Goal: Contribute content: Contribute content

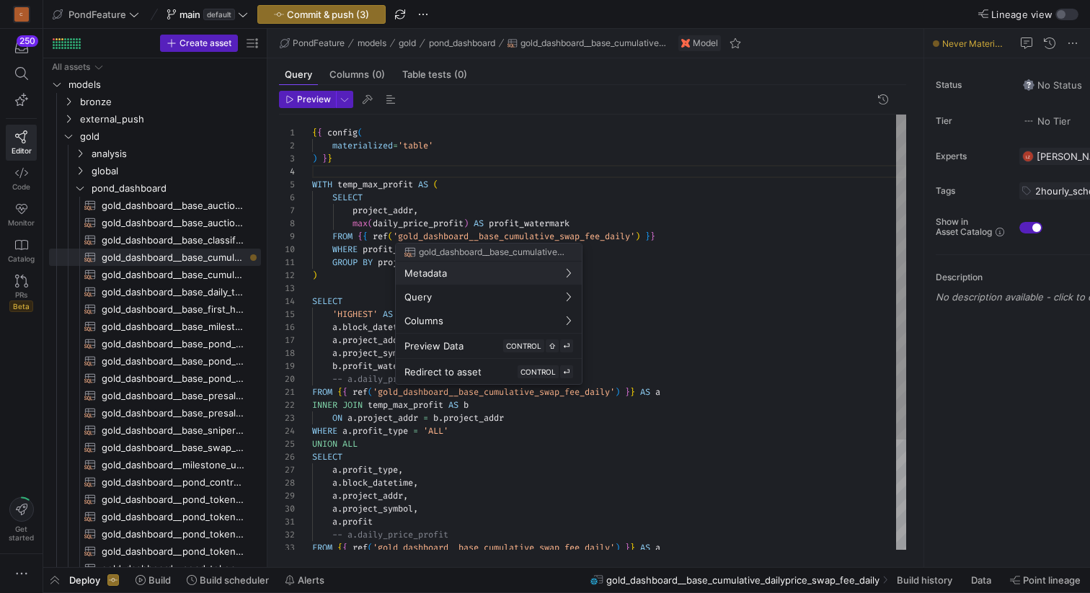
scroll to position [39, 0]
click at [606, 184] on div at bounding box center [545, 296] width 1090 height 593
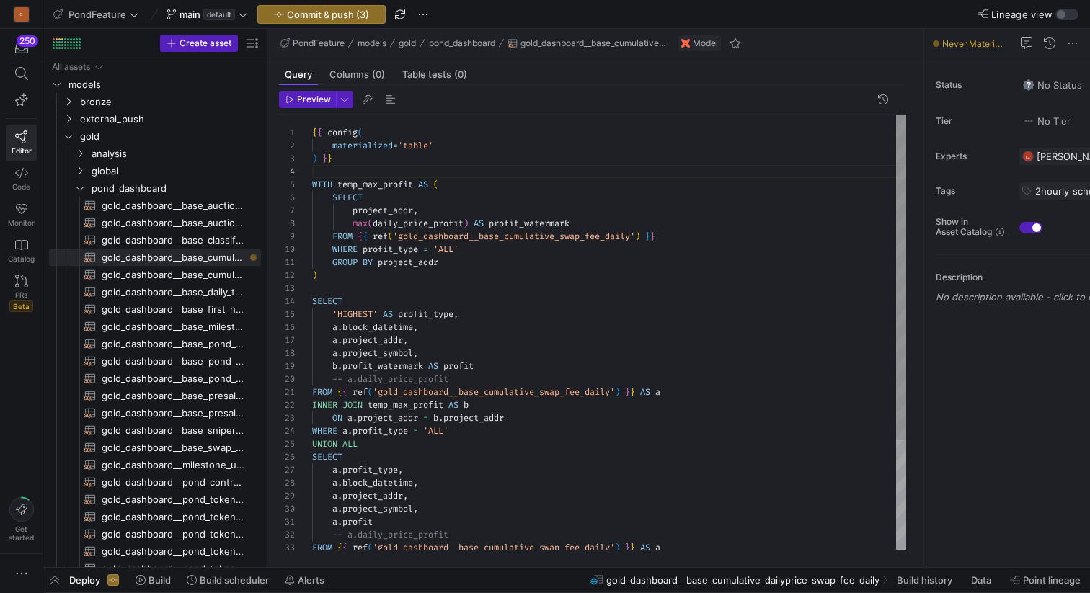
scroll to position [26, 21]
click at [553, 159] on div "GROUP BY project_addr ) SELECT 'HIGHEST' AS profit_type , a . block_datetime , …" at bounding box center [609, 406] width 594 height 583
click at [528, 171] on div "GROUP BY project_addr ) SELECT 'HIGHEST' AS profit_type , a . block_datetime , …" at bounding box center [609, 406] width 594 height 583
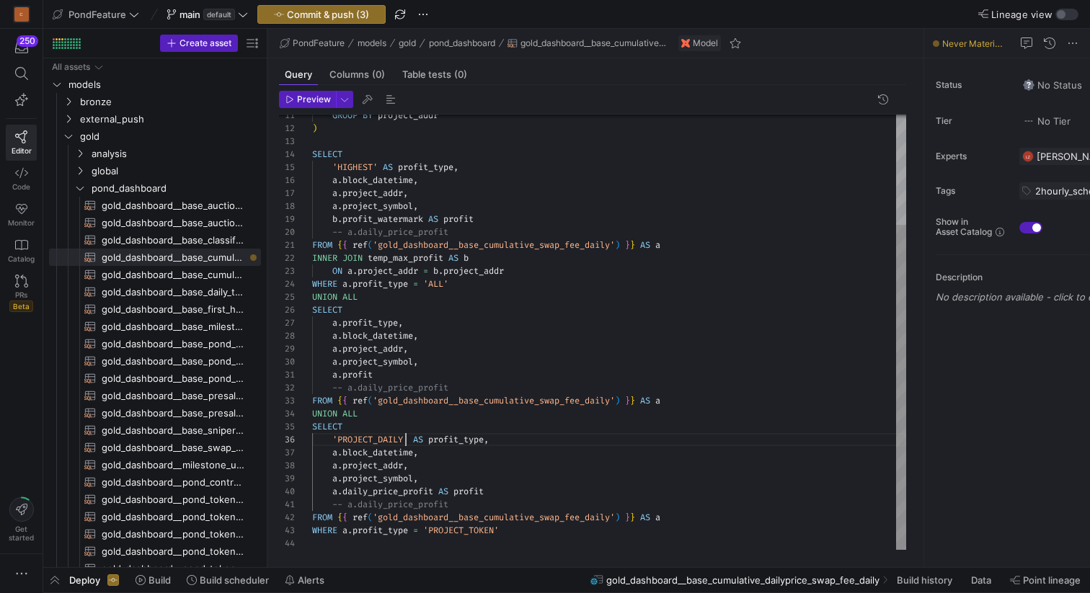
scroll to position [65, 94]
click at [406, 435] on div "GROUP BY project_addr ) SELECT 'HIGHEST' AS profit_type , a . block_datetime , …" at bounding box center [609, 259] width 594 height 583
click at [527, 438] on div "GROUP BY project_addr ) SELECT 'HIGHEST' AS profit_type , a . block_datetime , …" at bounding box center [609, 259] width 594 height 583
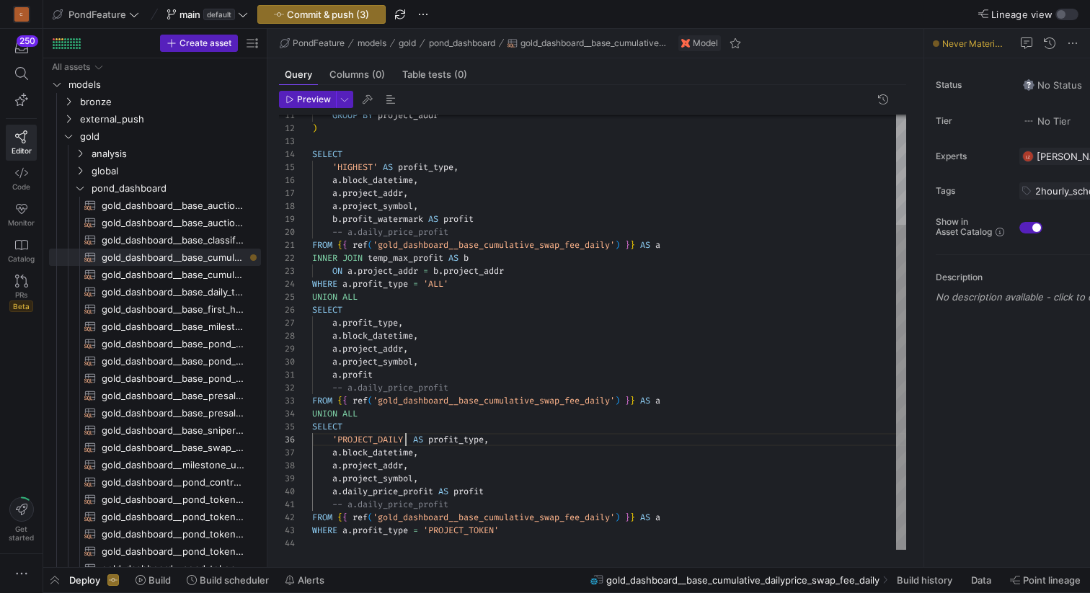
click at [407, 438] on div "GROUP BY project_addr ) SELECT 'HIGHEST' AS profit_type , a . block_datetime , …" at bounding box center [609, 259] width 594 height 583
click at [376, 436] on div "GROUP BY project_addr ) SELECT 'HIGHEST' AS profit_type , a . block_datetime , …" at bounding box center [609, 259] width 594 height 583
click at [394, 437] on div "GROUP BY project_addr ) SELECT 'HIGHEST' AS profit_type , a . block_datetime , …" at bounding box center [609, 259] width 594 height 583
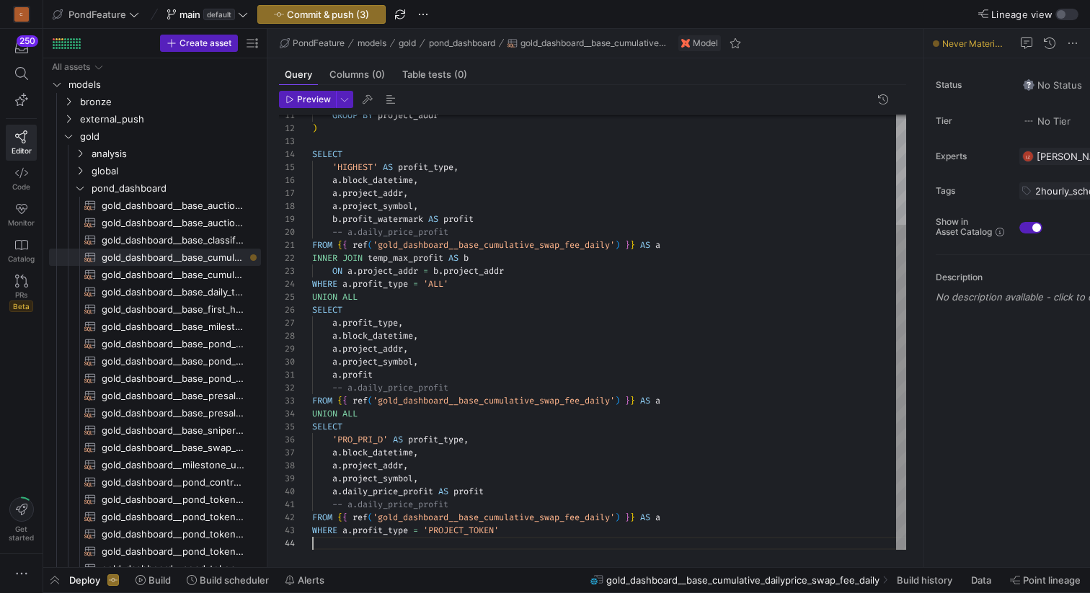
scroll to position [39, 0]
click at [373, 545] on div "GROUP BY project_addr ) SELECT 'HIGHEST' AS profit_type , a . block_datetime , …" at bounding box center [609, 259] width 594 height 583
click at [521, 530] on div "GROUP BY project_addr ) SELECT 'HIGHEST' AS profit_type , a . block_datetime , …" at bounding box center [609, 259] width 594 height 583
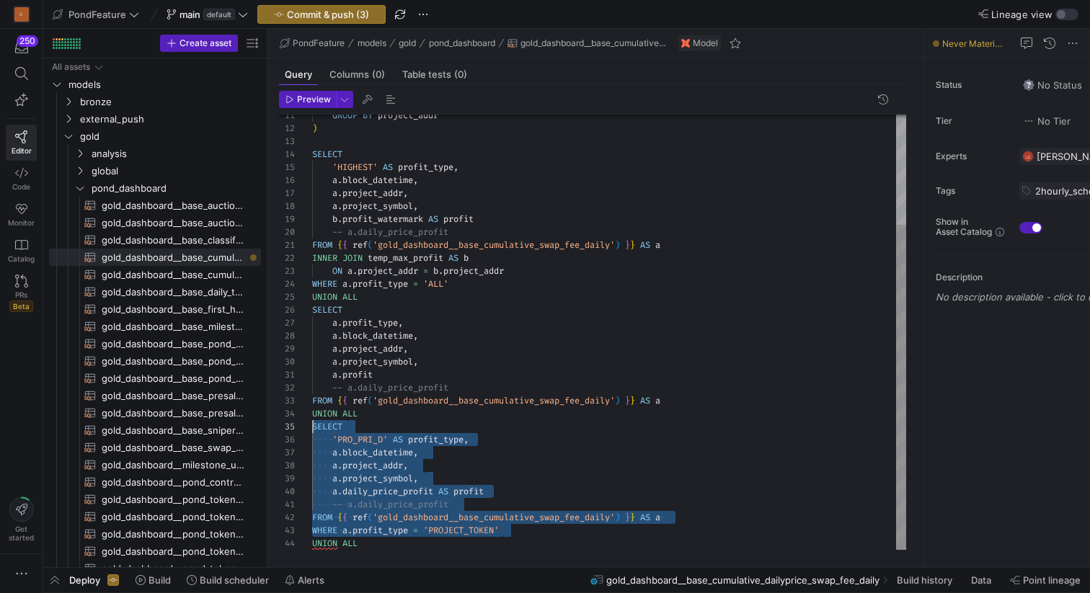
scroll to position [52, 0]
drag, startPoint x: 532, startPoint y: 531, endPoint x: 308, endPoint y: 425, distance: 248.3
click at [312, 425] on div "GROUP BY project_addr ) SELECT 'HIGHEST' AS profit_type , a . block_datetime , …" at bounding box center [609, 259] width 594 height 583
click at [366, 547] on div "GROUP BY project_addr ) SELECT 'HIGHEST' AS profit_type , a . block_datetime , …" at bounding box center [609, 259] width 594 height 583
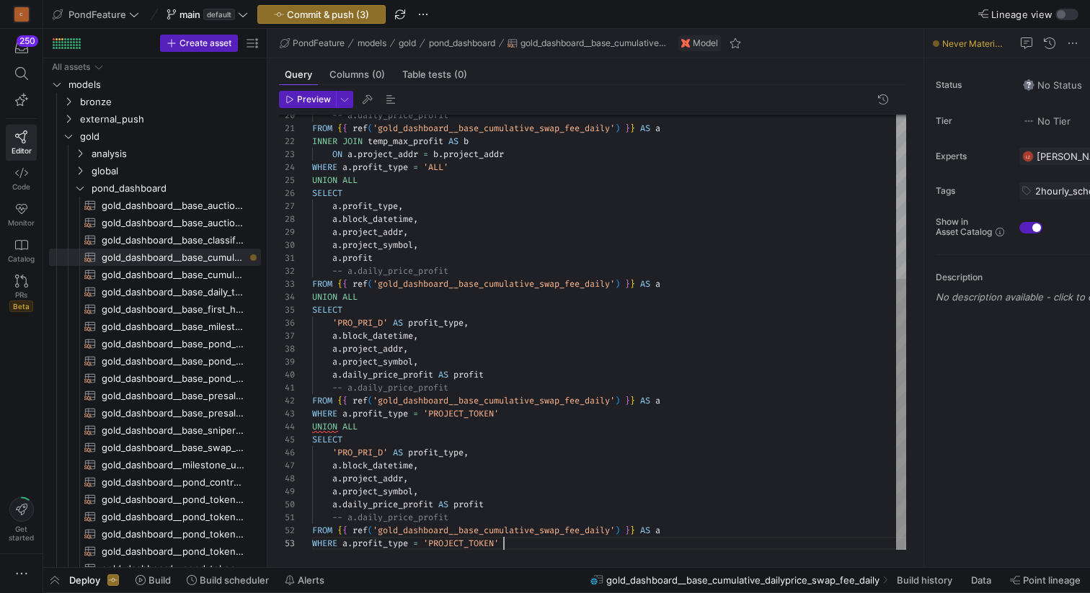
scroll to position [26, 192]
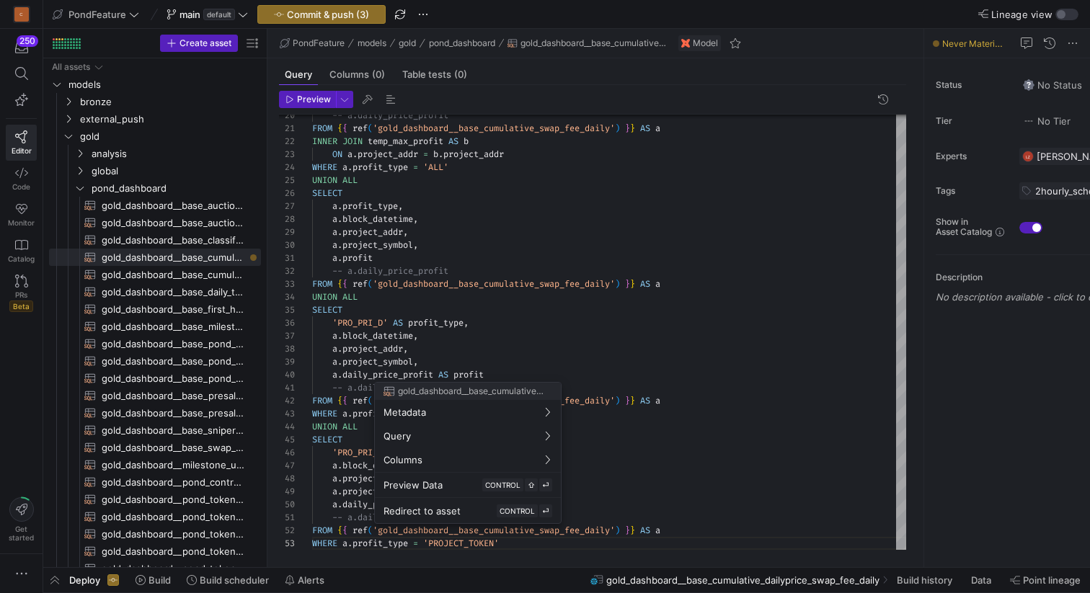
click at [339, 450] on div at bounding box center [545, 296] width 1090 height 593
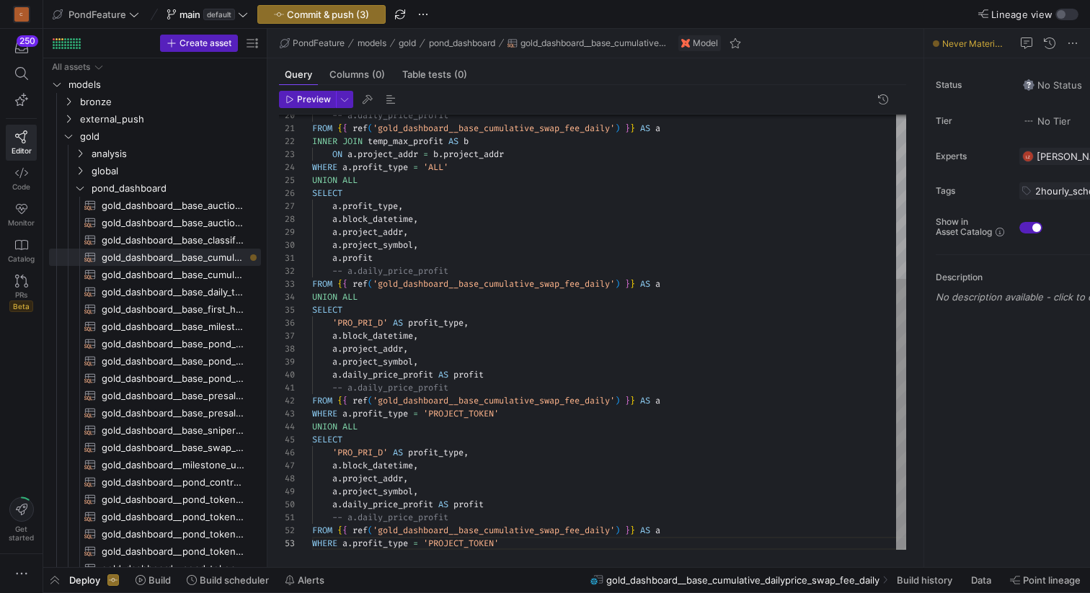
click at [366, 450] on div "-- a.daily_price_profit FROM { { ref ( 'gold_dashboard__base_cumulative_swap_fe…" at bounding box center [609, 200] width 594 height 699
click at [362, 451] on div "-- a.daily_price_profit FROM { { ref ( 'gold_dashboard__base_cumulative_swap_fe…" at bounding box center [609, 200] width 594 height 699
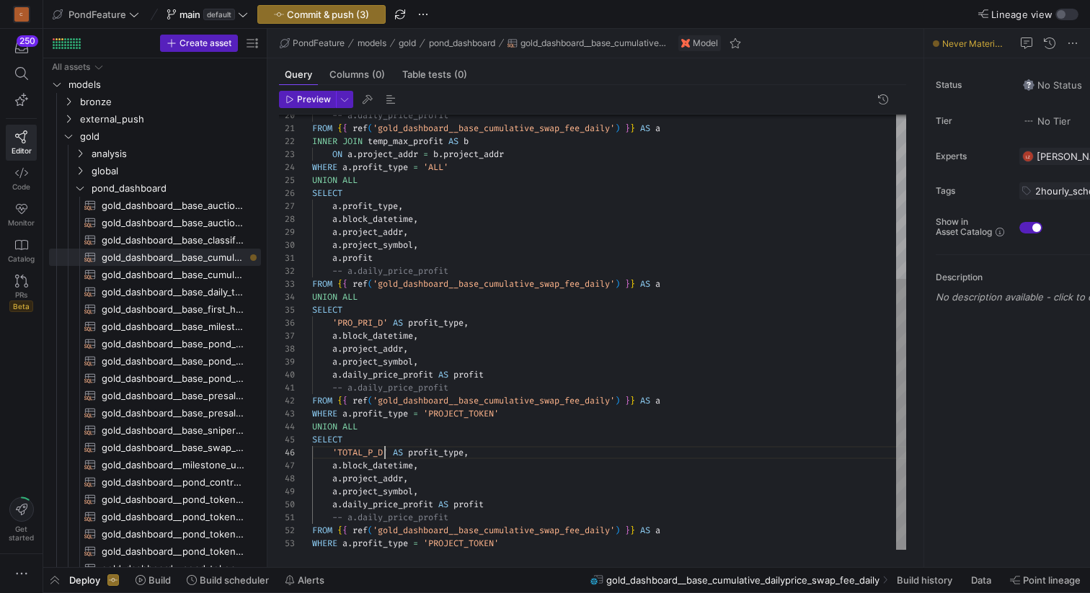
click at [501, 452] on div "-- a.daily_price_profit FROM { { ref ( 'gold_dashboard__base_cumulative_swap_fe…" at bounding box center [609, 200] width 594 height 699
click at [374, 322] on div "-- a.daily_price_profit FROM { { ref ( 'gold_dashboard__base_cumulative_swap_fe…" at bounding box center [609, 200] width 594 height 699
click at [425, 468] on div "-- a.daily_price_profit FROM { { ref ( 'gold_dashboard__base_cumulative_swap_fe…" at bounding box center [609, 200] width 594 height 699
click at [425, 475] on div "-- a.daily_price_profit FROM { { ref ( 'gold_dashboard__base_cumulative_swap_fe…" at bounding box center [609, 200] width 594 height 699
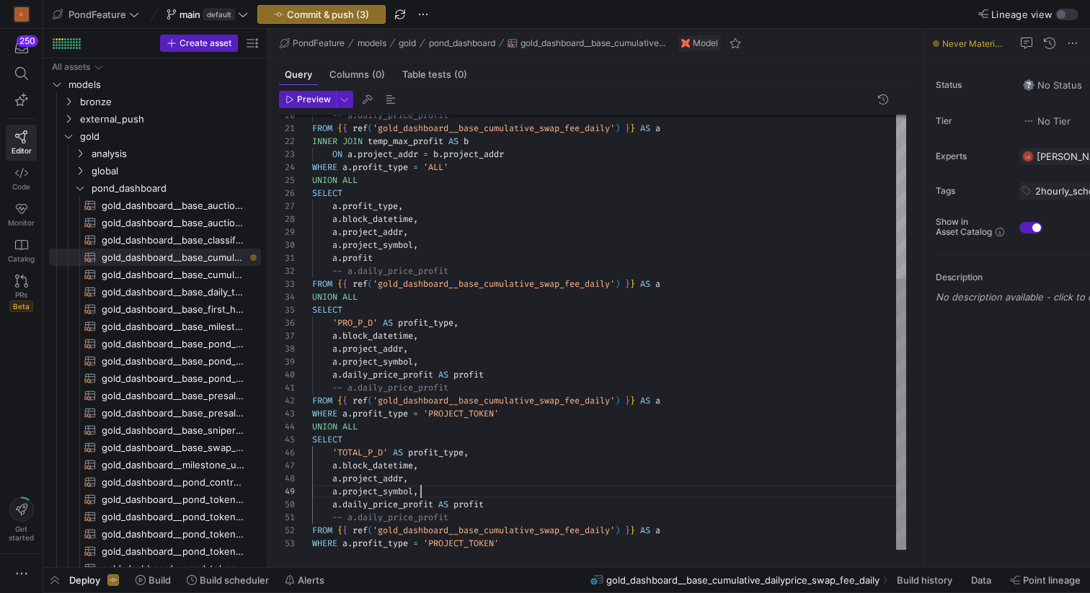
scroll to position [104, 109]
click at [433, 492] on div "-- a.daily_price_profit FROM { { ref ( 'gold_dashboard__base_cumulative_swap_fe…" at bounding box center [609, 200] width 594 height 699
click at [516, 505] on div "-- a.daily_price_profit FROM { { ref ( 'gold_dashboard__base_cumulative_swap_fe…" at bounding box center [609, 200] width 594 height 699
click at [521, 542] on div "-- a.daily_price_profit FROM { { ref ( 'gold_dashboard__base_cumulative_swap_fe…" at bounding box center [609, 200] width 594 height 699
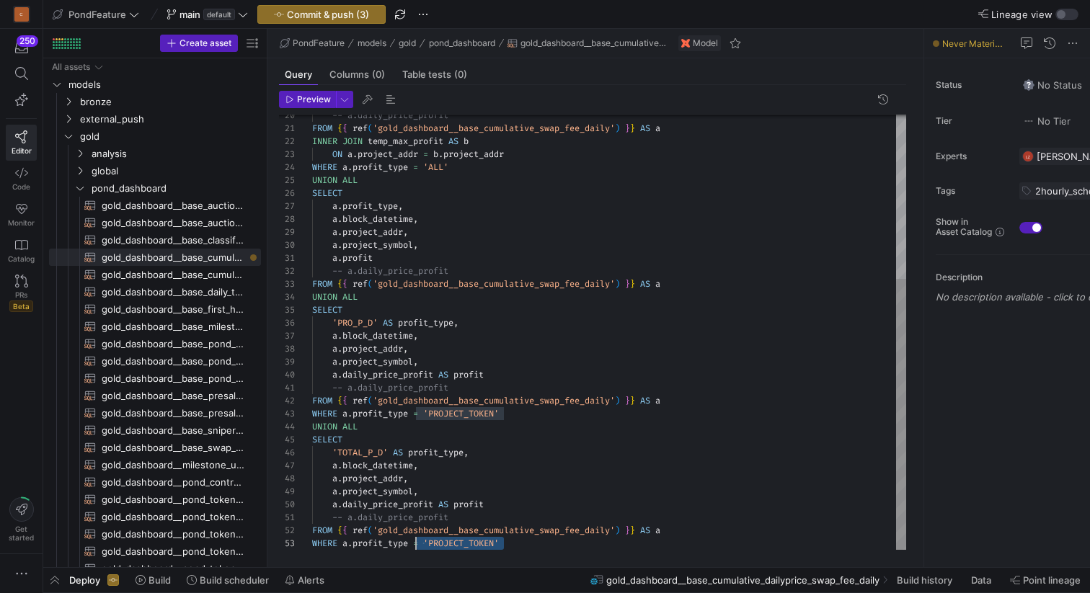
scroll to position [26, 104]
drag, startPoint x: 521, startPoint y: 542, endPoint x: 416, endPoint y: 540, distance: 104.6
click at [416, 540] on div "-- a.daily_price_profit FROM { { ref ( 'gold_dashboard__base_cumulative_swap_fe…" at bounding box center [609, 200] width 594 height 699
click at [435, 167] on div "-- a.daily_price_profit FROM { { ref ( 'gold_dashboard__base_cumulative_swap_fe…" at bounding box center [609, 200] width 594 height 699
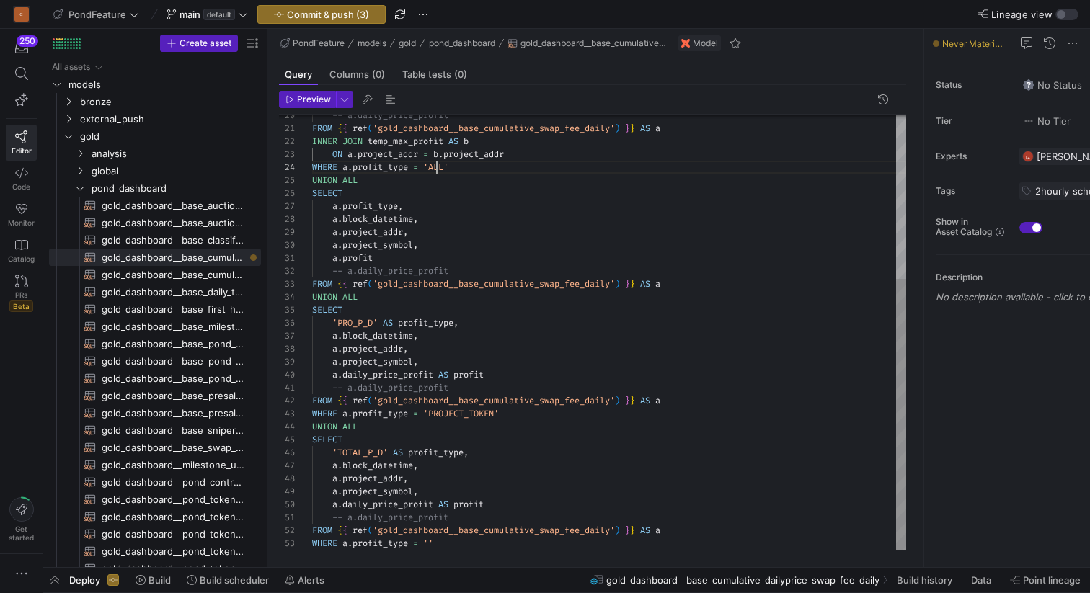
click at [435, 167] on div "-- a.daily_price_profit FROM { { ref ( 'gold_dashboard__base_cumulative_swap_fe…" at bounding box center [609, 200] width 594 height 699
click at [493, 518] on div "-- a.daily_price_profit FROM { { ref ( 'gold_dashboard__base_cumulative_swap_fe…" at bounding box center [609, 200] width 594 height 699
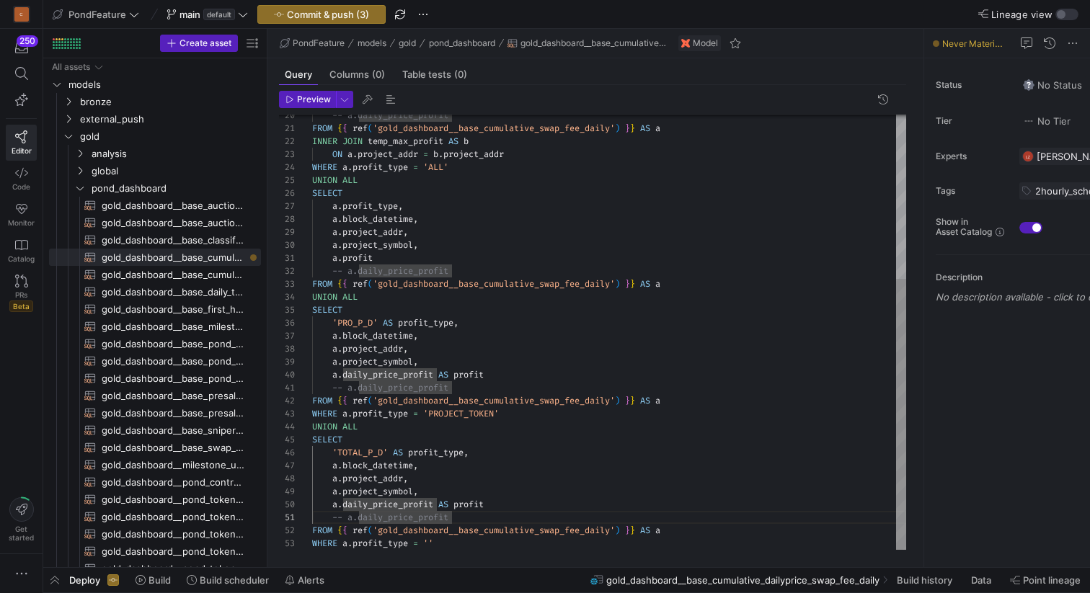
click at [433, 540] on div "-- a.daily_price_profit FROM { { ref ( 'gold_dashboard__base_cumulative_swap_fe…" at bounding box center [609, 200] width 594 height 699
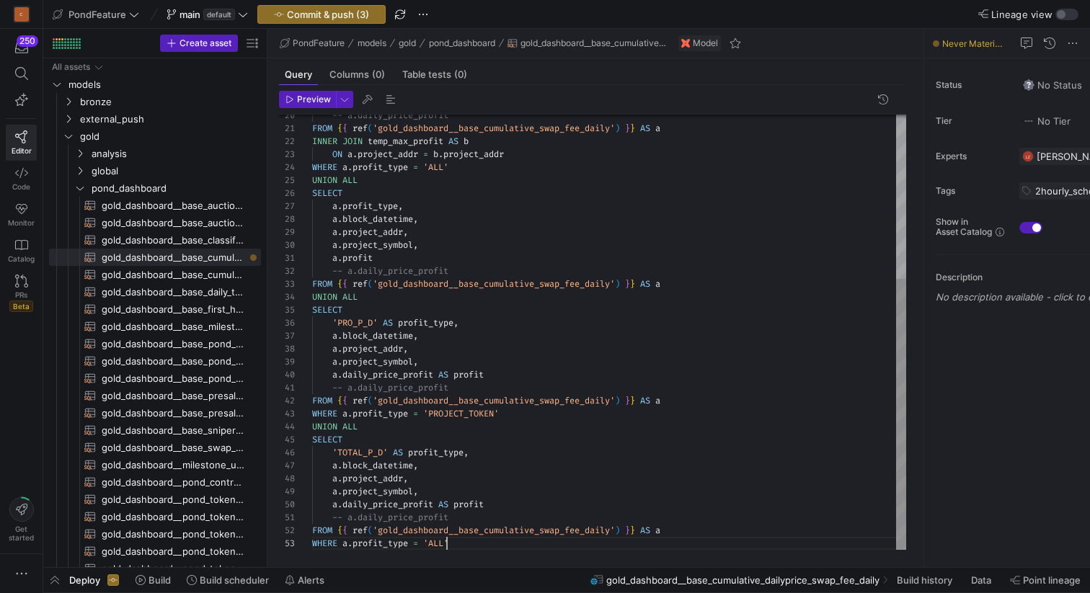
scroll to position [26, 135]
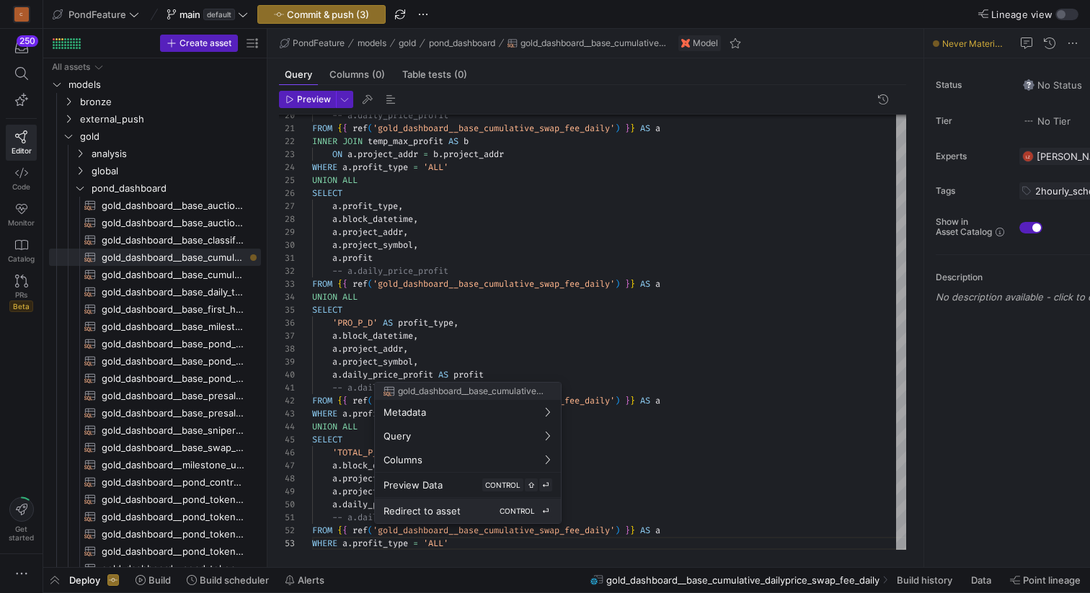
click at [464, 510] on div "Redirect to asset CONTROL ⏎" at bounding box center [468, 511] width 169 height 13
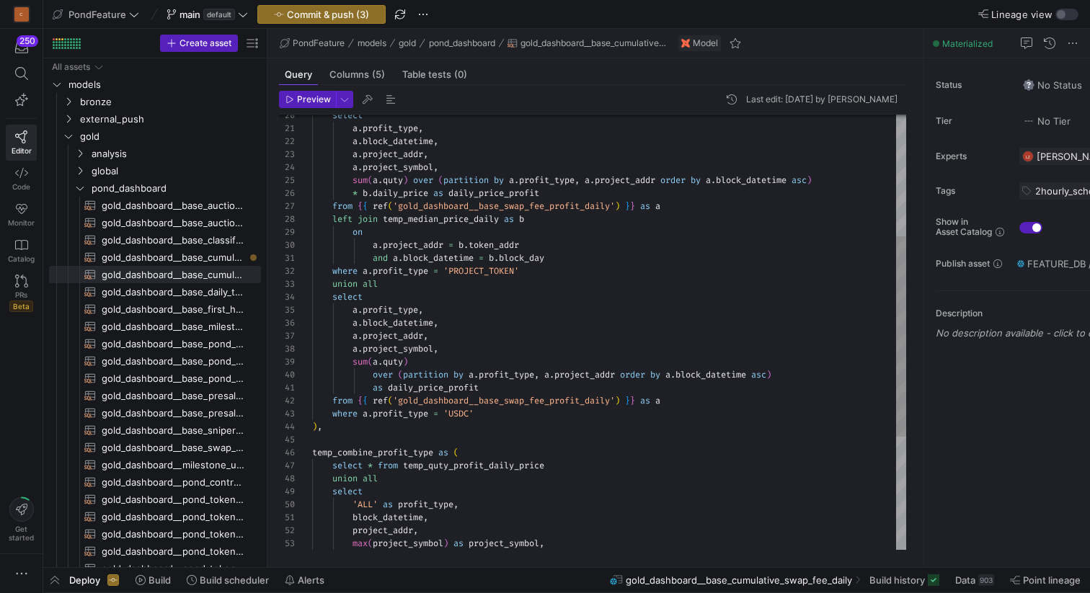
click at [453, 391] on div "select a . profit_type , a . block_datetime , a . project_addr , a . project_sy…" at bounding box center [609, 324] width 594 height 946
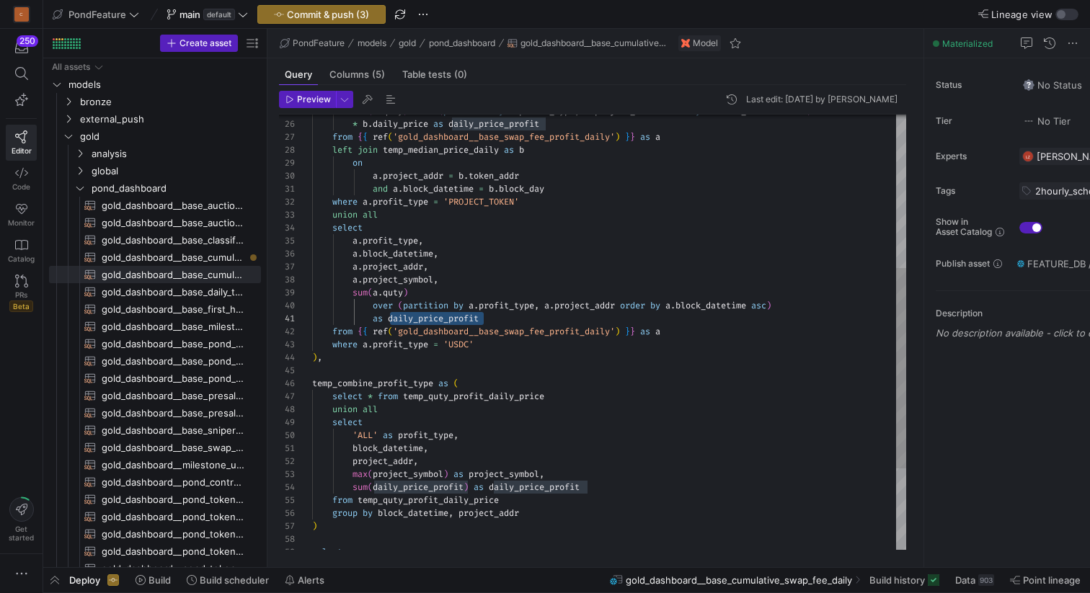
click at [414, 484] on div "on a . project_addr = b . token_addr and a . block_datetime = b . block_day whe…" at bounding box center [609, 255] width 594 height 946
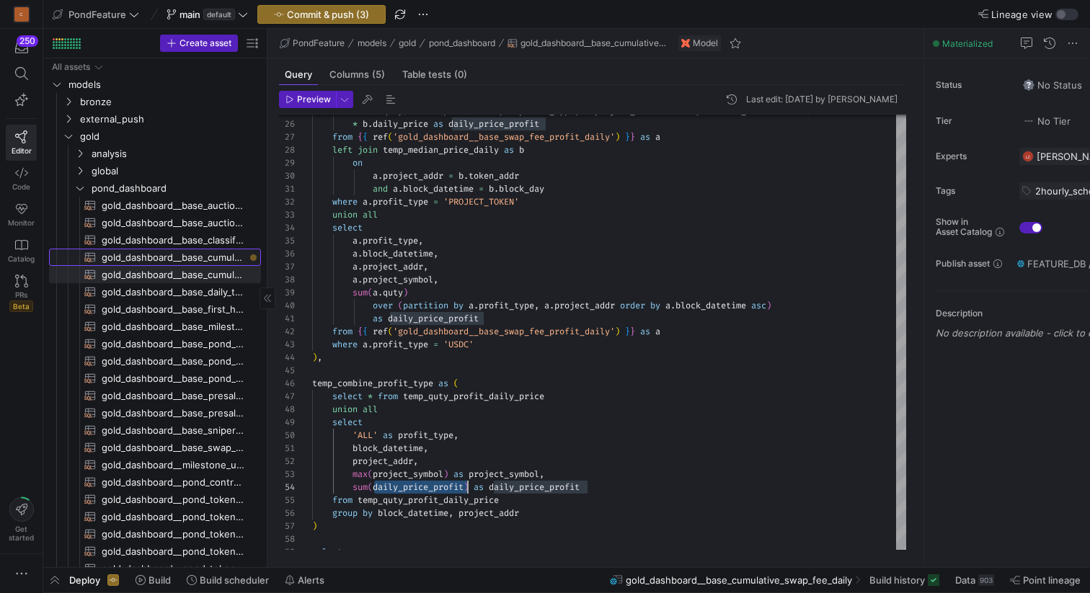
click at [205, 258] on span "gold_dashboard__base_cumulative_dailyprice_swap_fee_daily​​​​​​​​​​" at bounding box center [173, 257] width 143 height 17
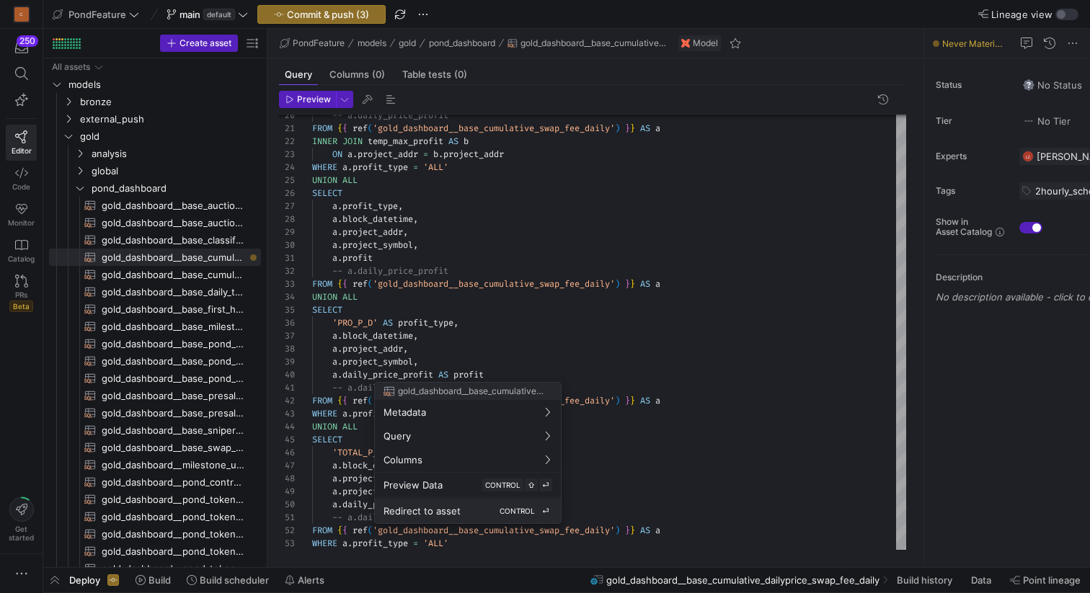
click at [483, 516] on div "Redirect to asset CONTROL ⏎" at bounding box center [468, 511] width 169 height 13
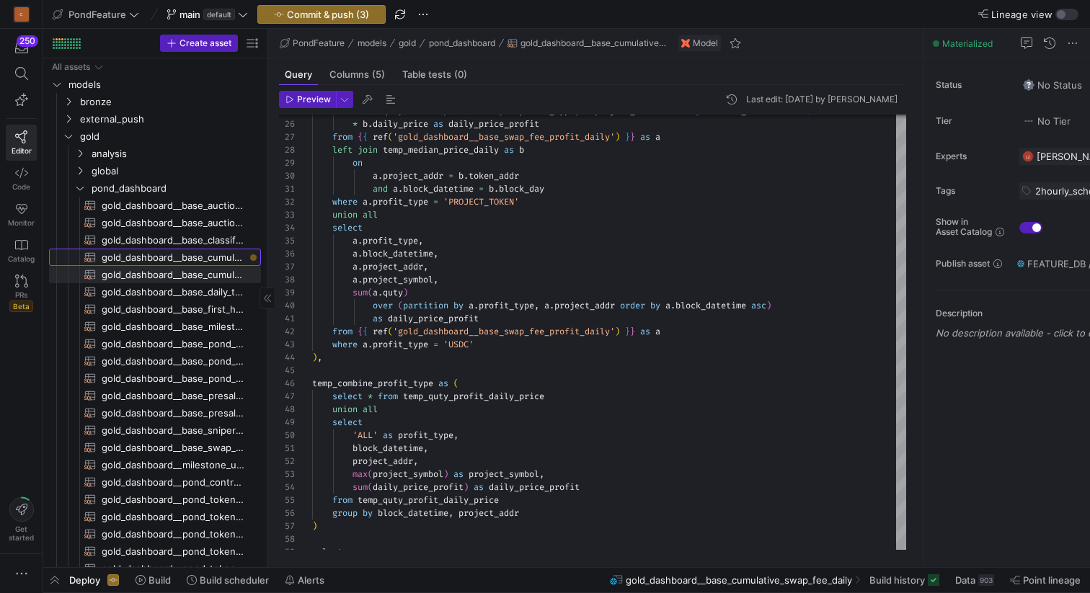
click at [222, 258] on span "gold_dashboard__base_cumulative_dailyprice_swap_fee_daily​​​​​​​​​​" at bounding box center [173, 257] width 143 height 17
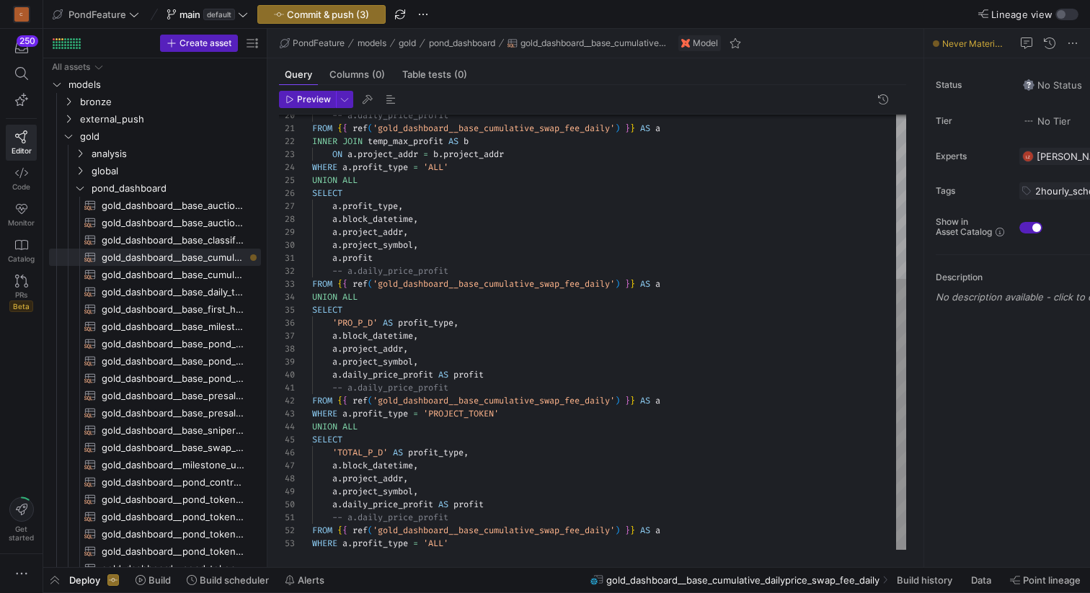
click at [464, 515] on div "-- a.daily_price_profit FROM { { ref ( 'gold_dashboard__base_cumulative_swap_fe…" at bounding box center [609, 200] width 594 height 699
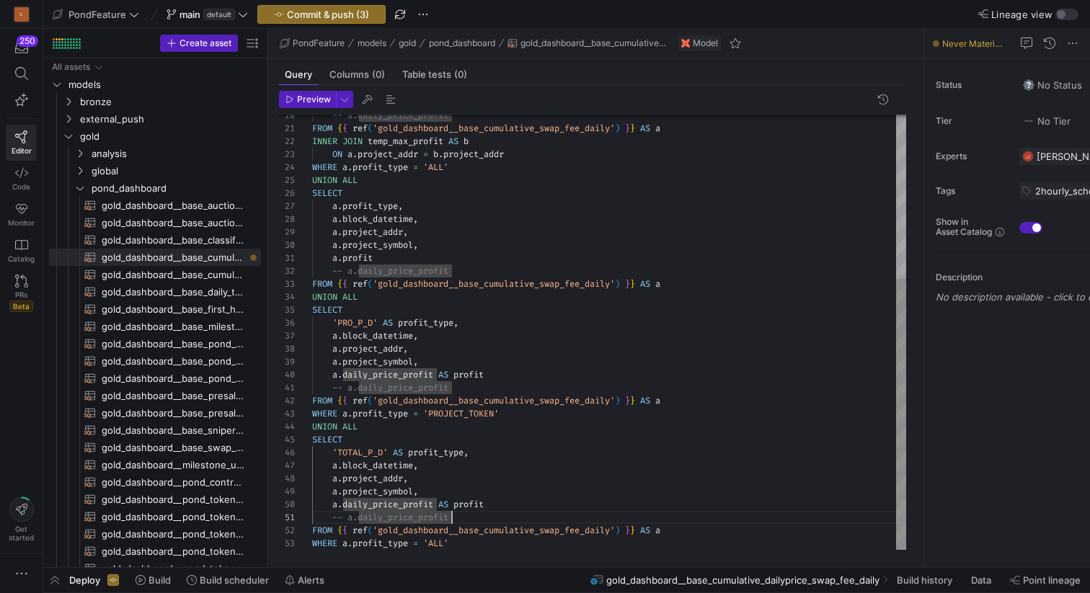
scroll to position [91, 99]
click at [509, 485] on div "-- a.daily_price_profit FROM { { ref ( 'gold_dashboard__base_cumulative_swap_fe…" at bounding box center [609, 200] width 594 height 699
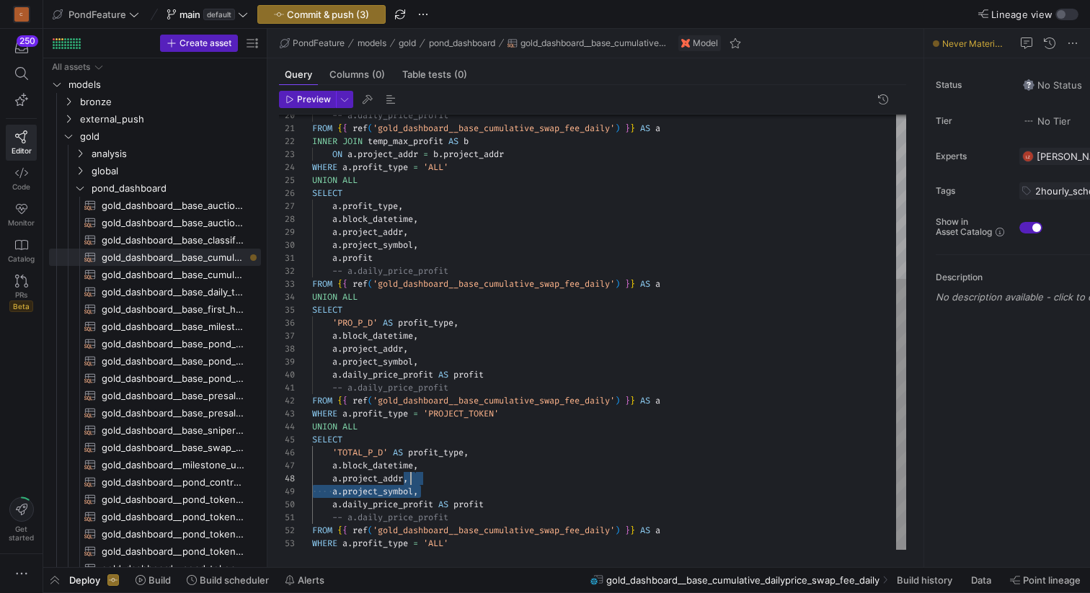
click at [489, 485] on div "-- a.daily_price_profit FROM { { ref ( 'gold_dashboard__base_cumulative_swap_fe…" at bounding box center [609, 200] width 594 height 699
click at [477, 493] on div "-- a.daily_price_profit FROM { { ref ( 'gold_dashboard__base_cumulative_swap_fe…" at bounding box center [609, 200] width 594 height 699
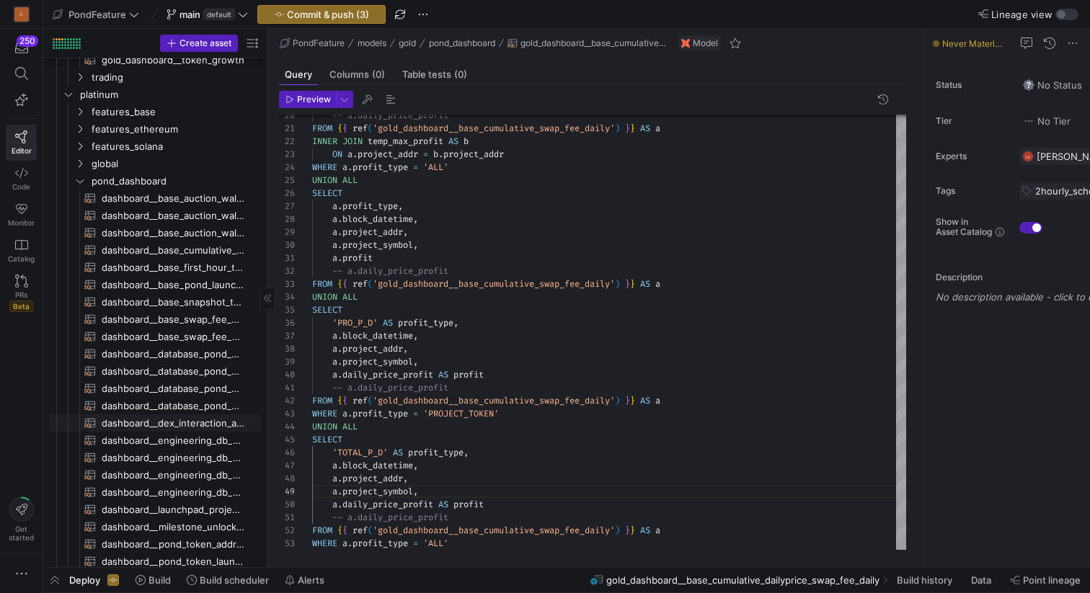
scroll to position [561, 0]
click at [202, 249] on span "dashboard__base_cumulative_swap_fee_daily​​​​​​​​​​" at bounding box center [173, 250] width 143 height 17
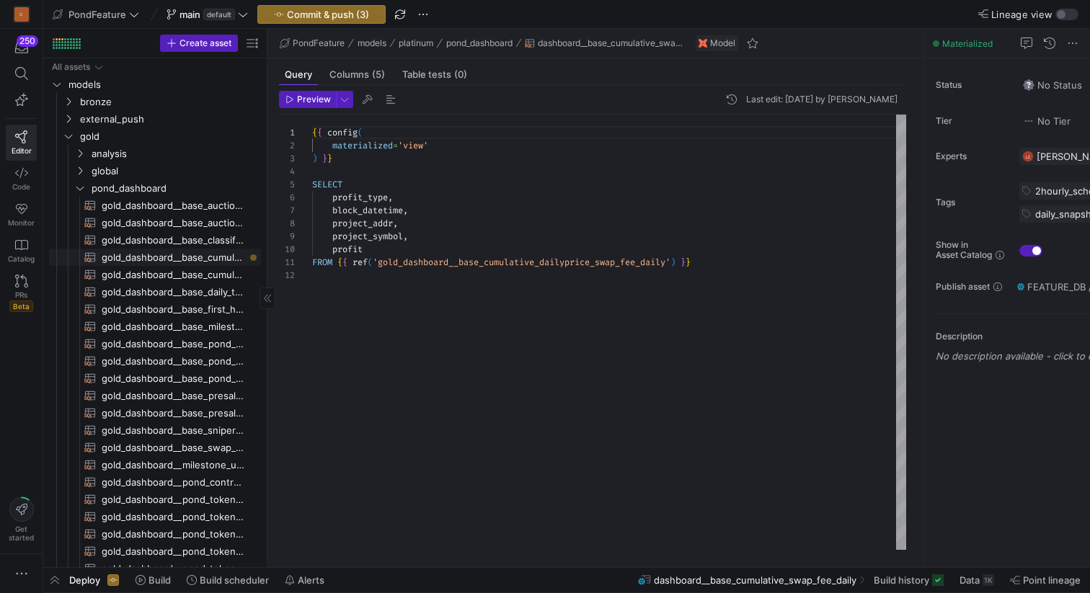
click at [218, 257] on span "gold_dashboard__base_cumulative_dailyprice_swap_fee_daily​​​​​​​​​​" at bounding box center [173, 257] width 143 height 17
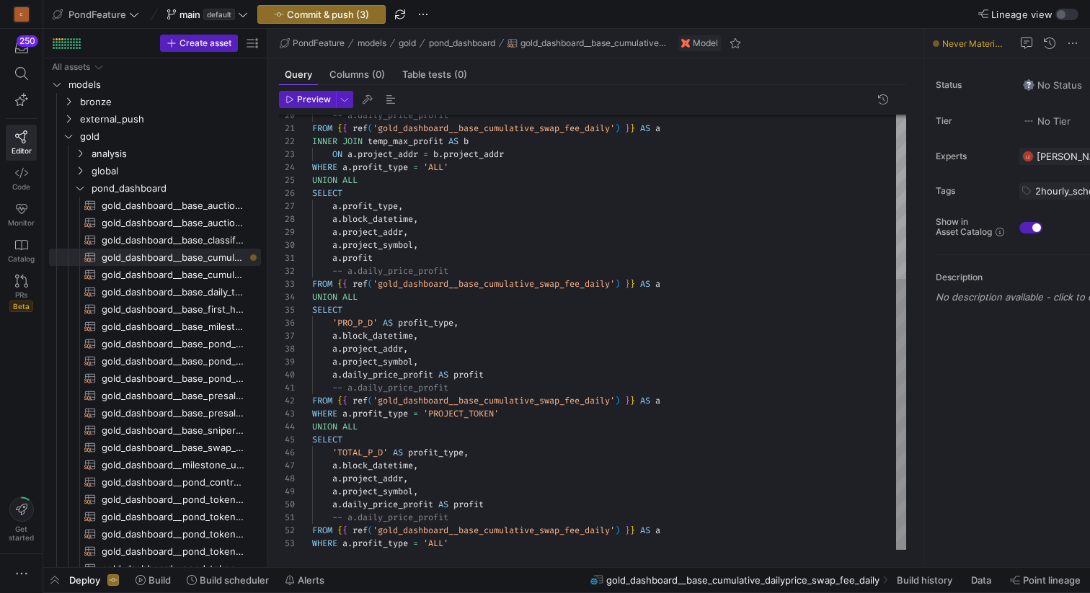
type textarea "-- a.daily_price_profit FROM {{ ref('gold_dashboard__base_cumulative_swap_fee_d…"
click at [514, 505] on div "-- a.daily_price_profit FROM { { ref ( 'gold_dashboard__base_cumulative_swap_fe…" at bounding box center [609, 200] width 594 height 699
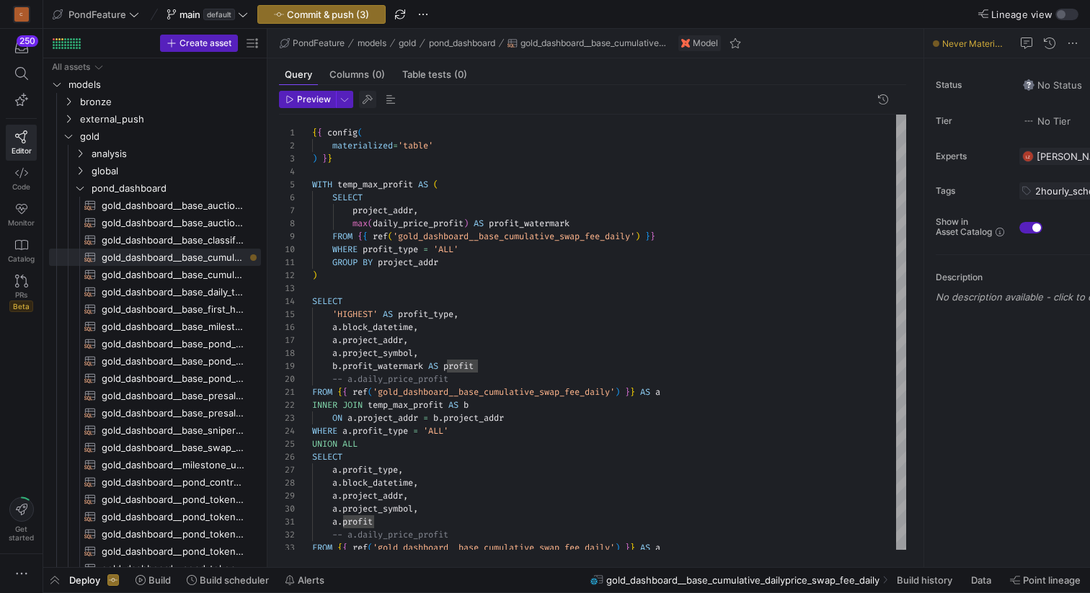
click at [371, 96] on span "button" at bounding box center [367, 99] width 17 height 17
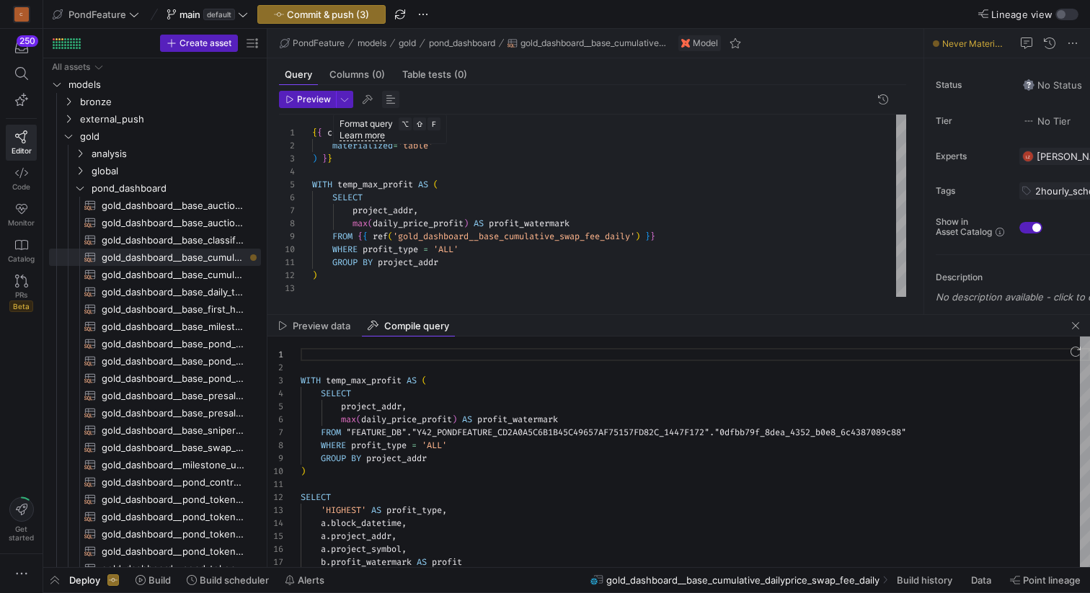
click at [392, 97] on span "button" at bounding box center [390, 99] width 17 height 17
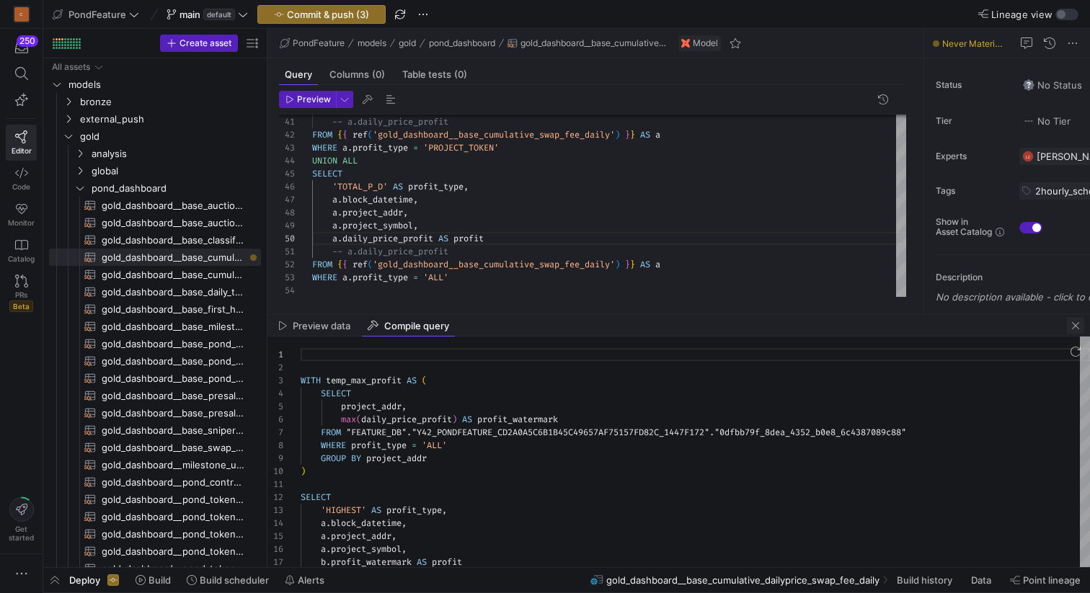
click at [1081, 327] on span "button" at bounding box center [1075, 325] width 17 height 17
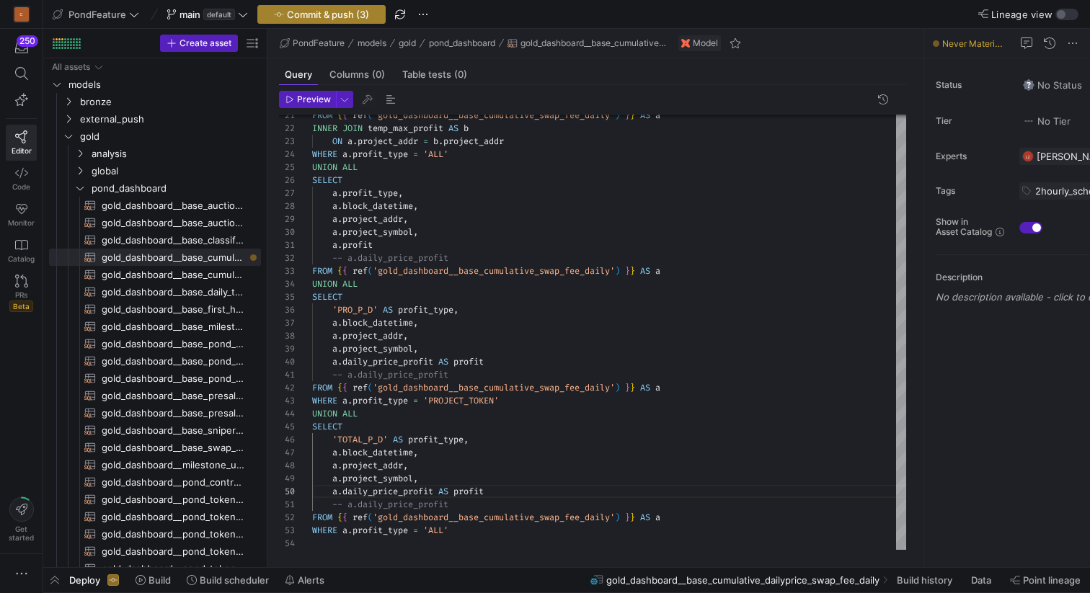
click at [311, 13] on span "Commit & push (3)" at bounding box center [328, 15] width 82 height 12
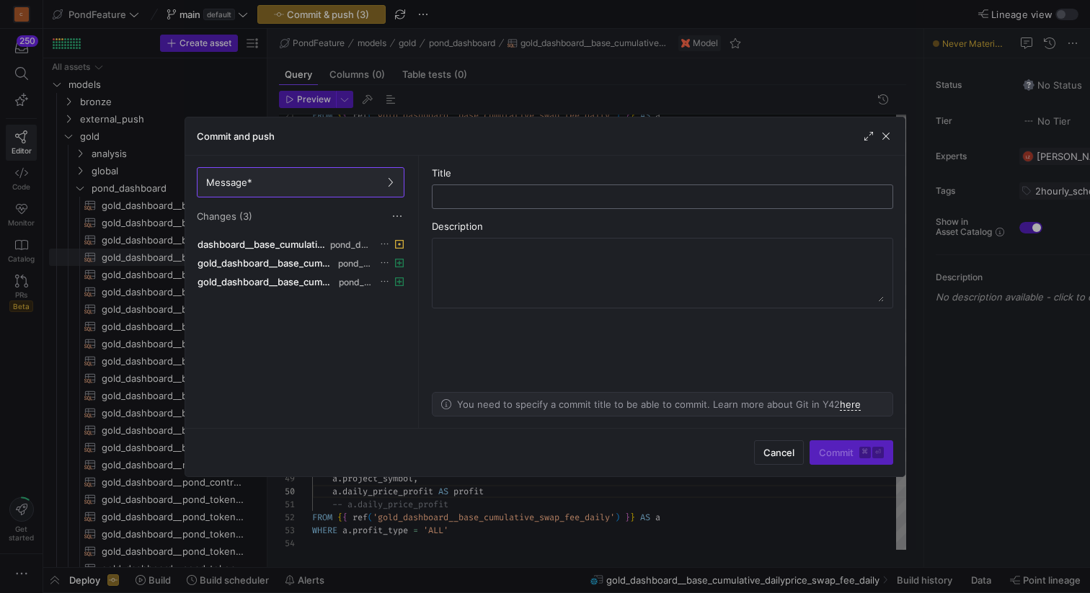
click at [482, 191] on input "text" at bounding box center [662, 197] width 437 height 12
type input "A"
type input "d"
type input "add total_p_d, pro_p_d"
click at [829, 451] on span "Commit ⌘ ⏎" at bounding box center [851, 453] width 65 height 12
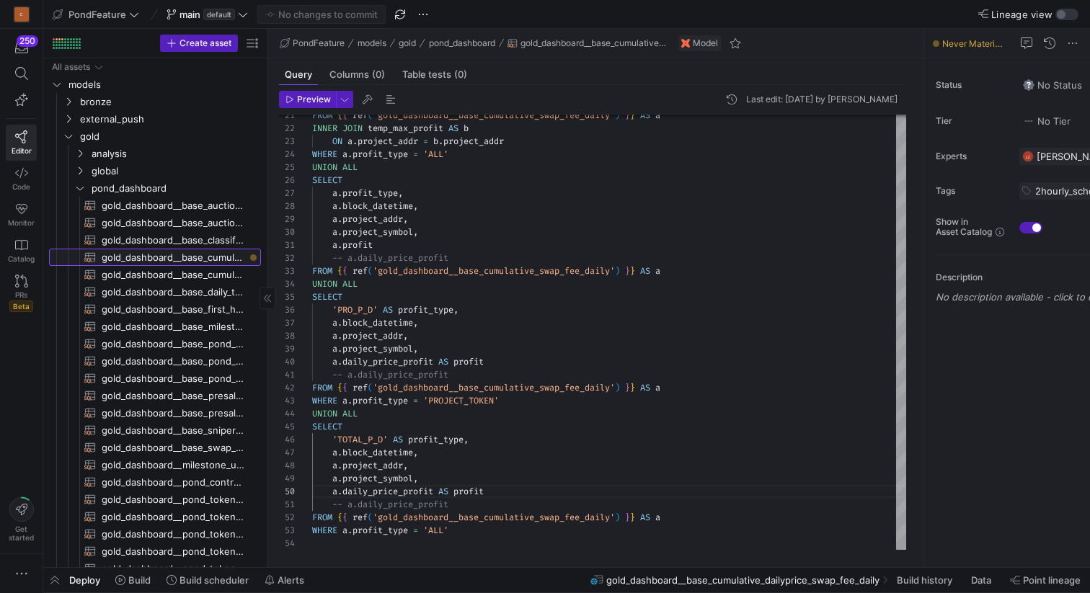
click at [187, 254] on span "gold_dashboard__base_cumulative_dailyprice_swap_fee_daily​​​​​​​​​​" at bounding box center [173, 257] width 143 height 17
click at [58, 584] on span "button" at bounding box center [54, 580] width 23 height 25
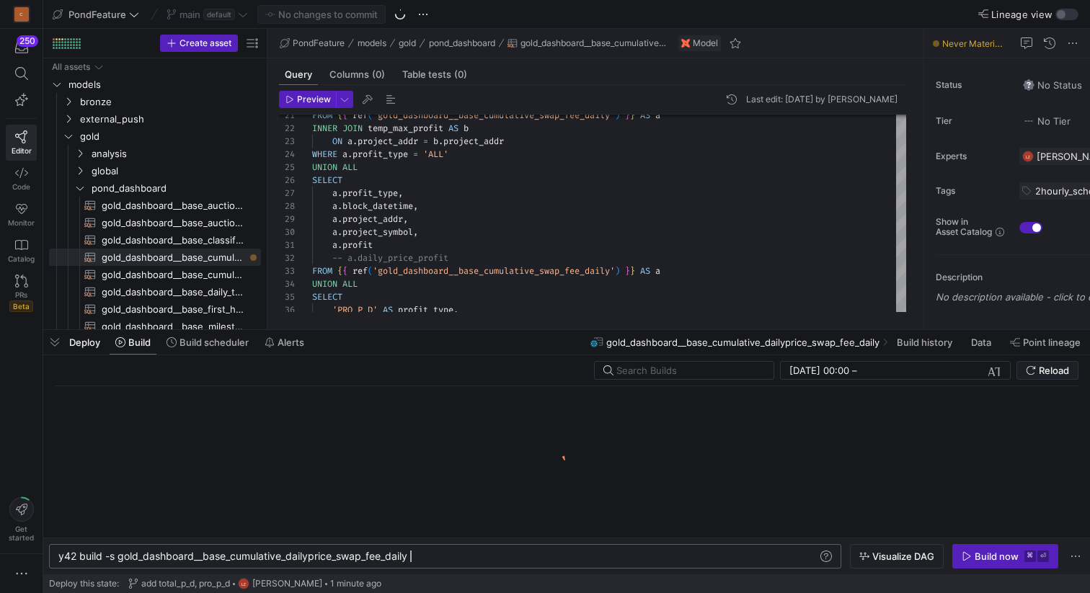
click at [431, 557] on div "y42 build -s gold_dashboard__base_cumulative_daily price_swap_fee_daily" at bounding box center [437, 557] width 759 height 12
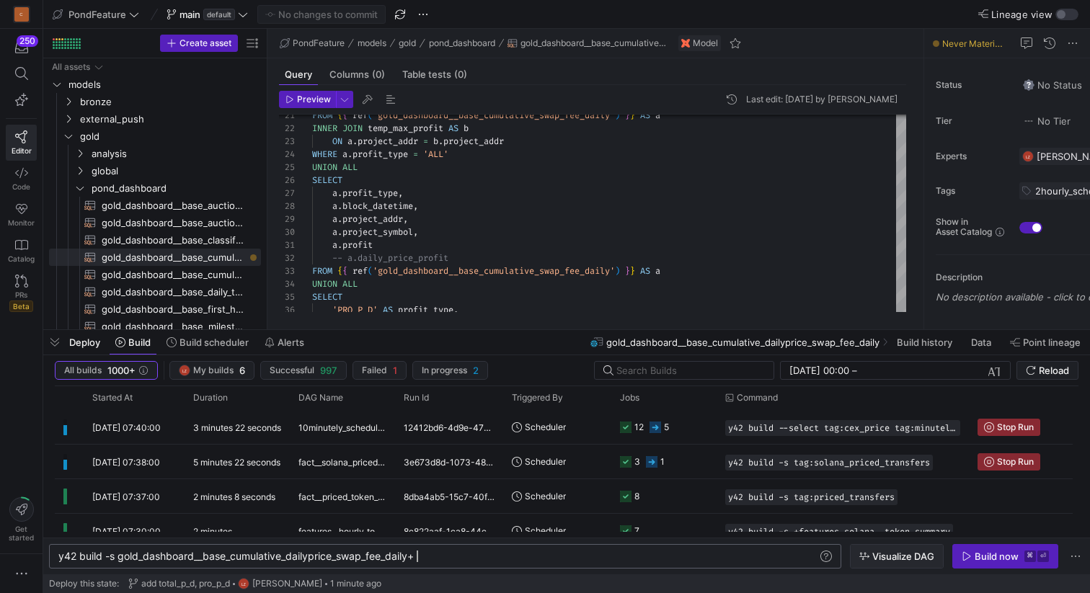
type textarea "y42 build -s gold_dashboard__base_cumulative_dailyprice_swap_fee_daily+"
click at [886, 557] on span "Visualize DAG" at bounding box center [903, 557] width 62 height 12
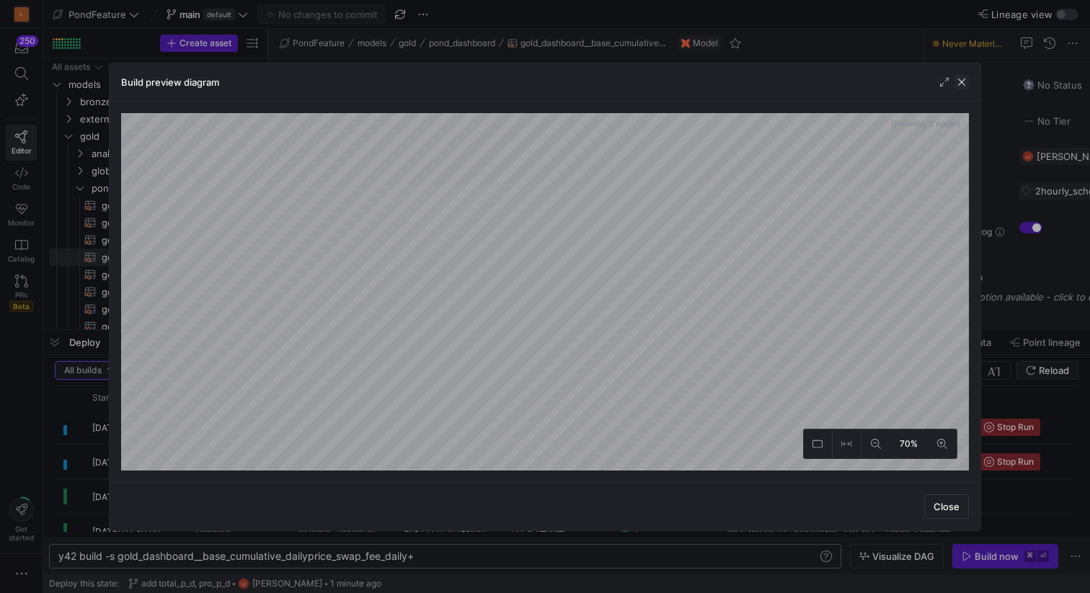
click at [963, 83] on span "button" at bounding box center [962, 82] width 14 height 14
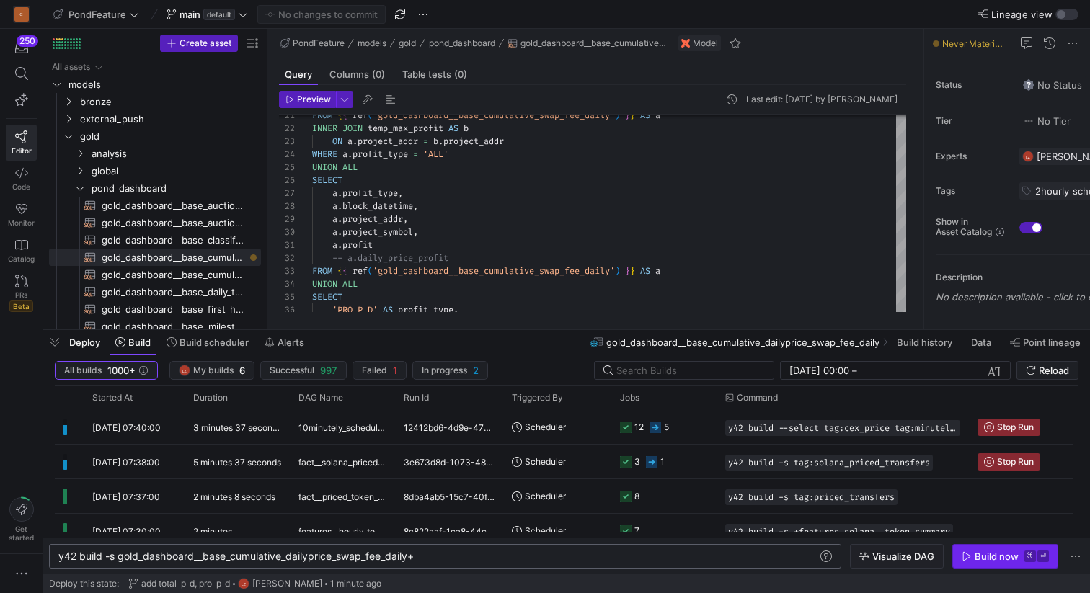
click at [993, 556] on div "Build now" at bounding box center [997, 557] width 44 height 12
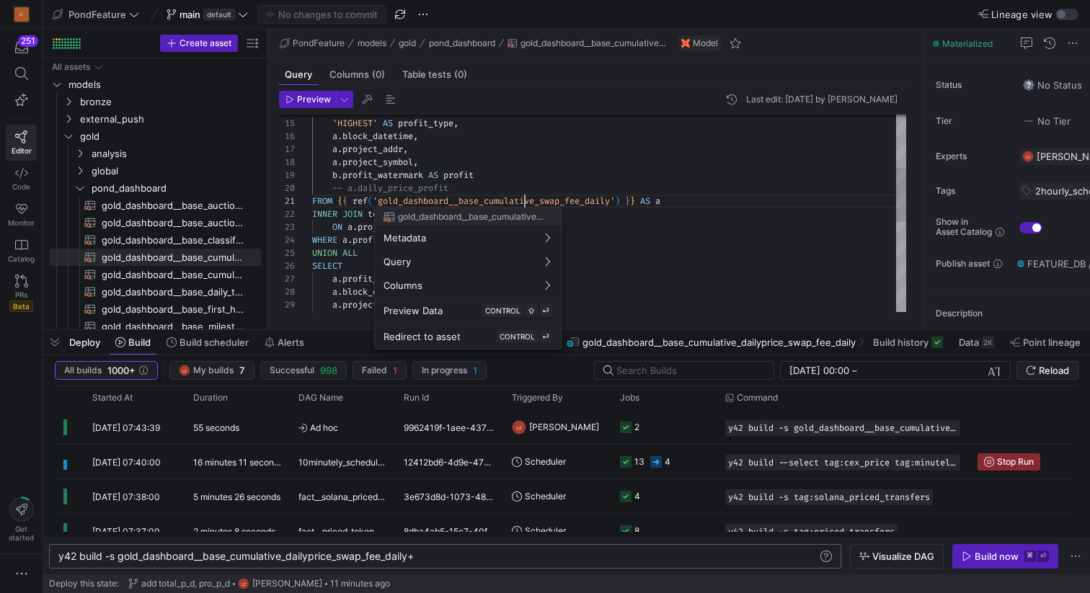
scroll to position [0, 213]
click at [527, 200] on div "'HIGHEST' AS profit_type , SELECT a . block_datetime , a . project_addr , a . p…" at bounding box center [609, 280] width 594 height 712
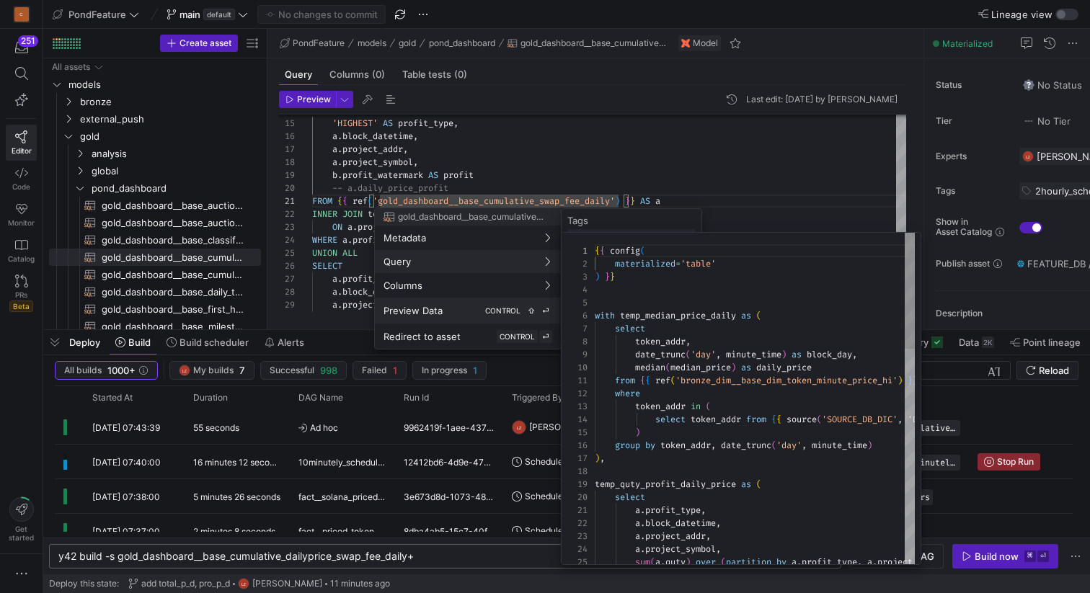
scroll to position [130, 0]
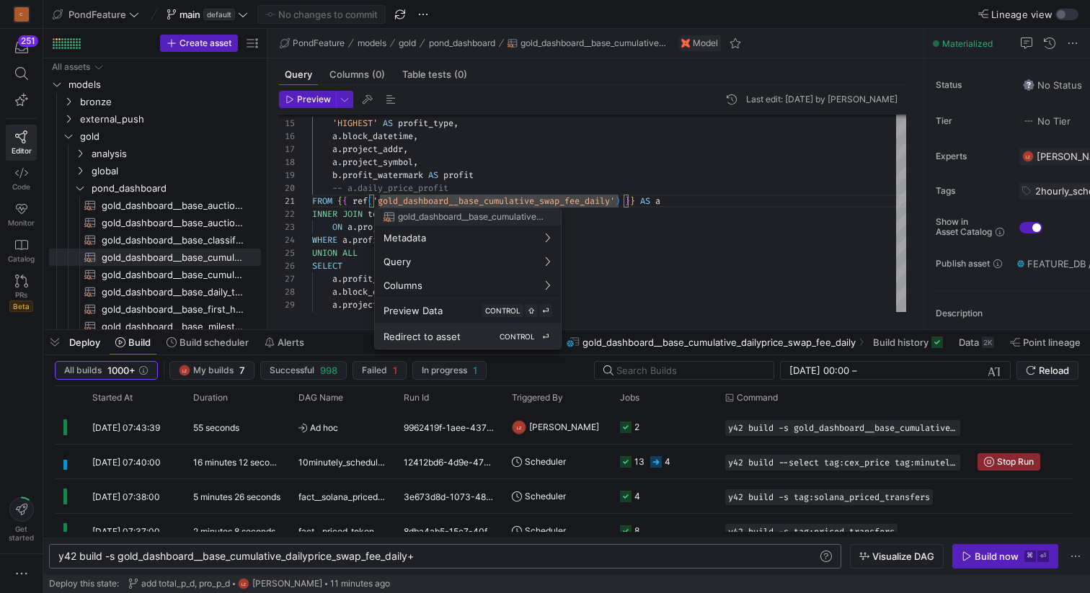
click at [448, 331] on span "Redirect to asset" at bounding box center [422, 337] width 77 height 12
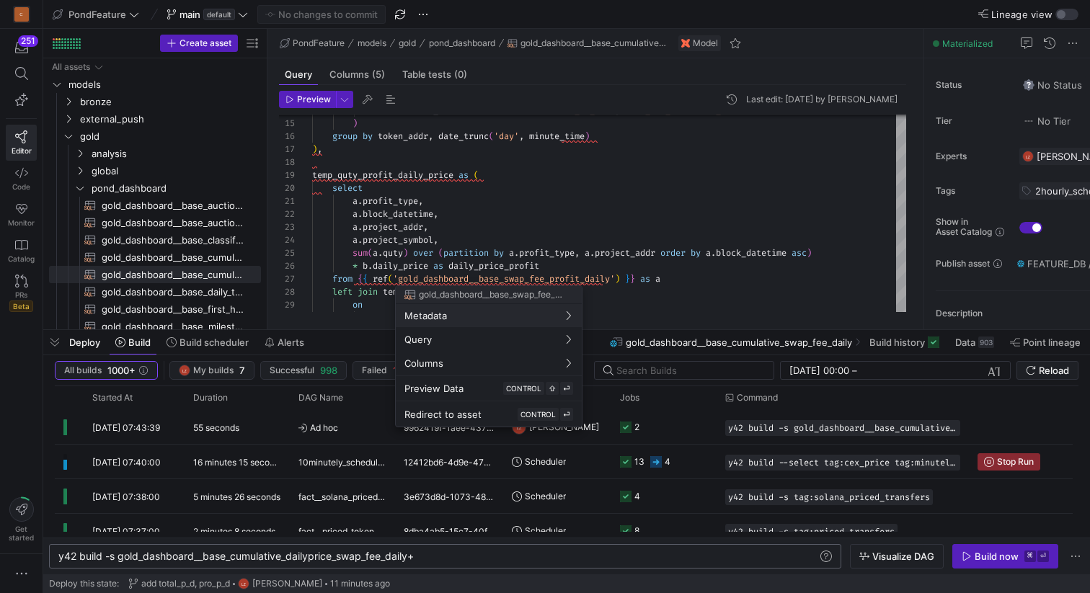
click at [557, 226] on div at bounding box center [545, 296] width 1090 height 593
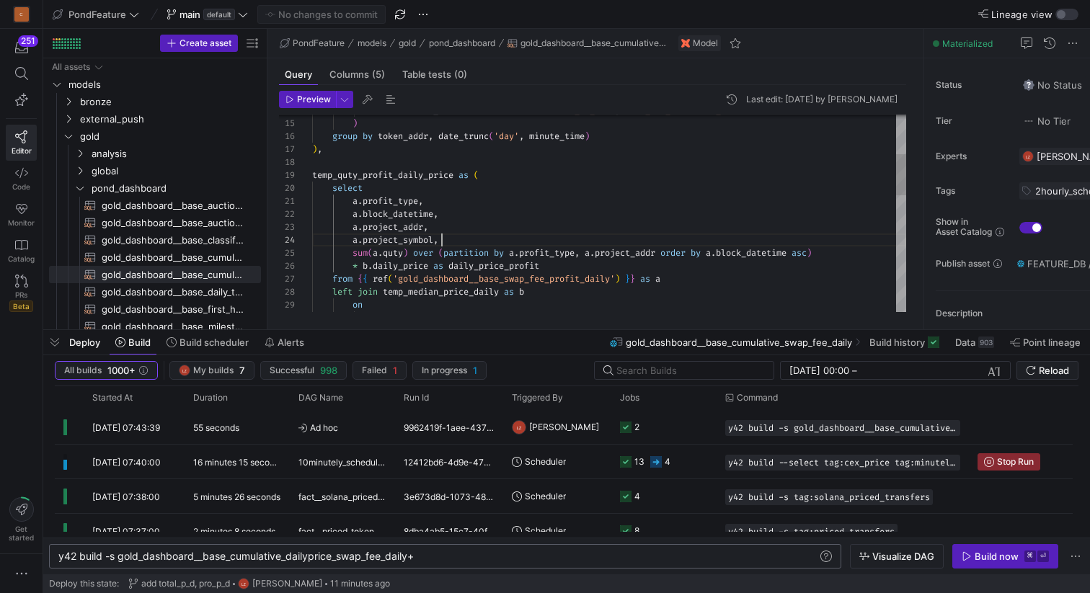
scroll to position [39, 130]
click at [499, 235] on div "select token_addr from { { source ( 'SOURCE_DB_DIC' , 'DIC_DIC_LAUNCHPAD_TOKENS…" at bounding box center [609, 397] width 594 height 946
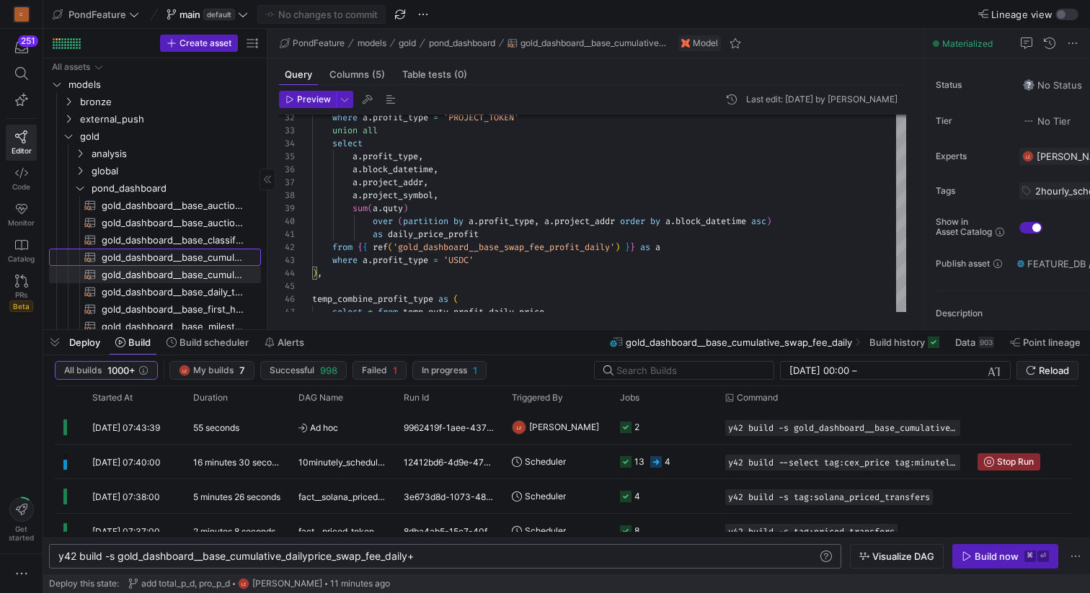
click at [224, 259] on span "gold_dashboard__base_cumulative_dailyprice_swap_fee_daily​​​​​​​​​​" at bounding box center [173, 257] width 143 height 17
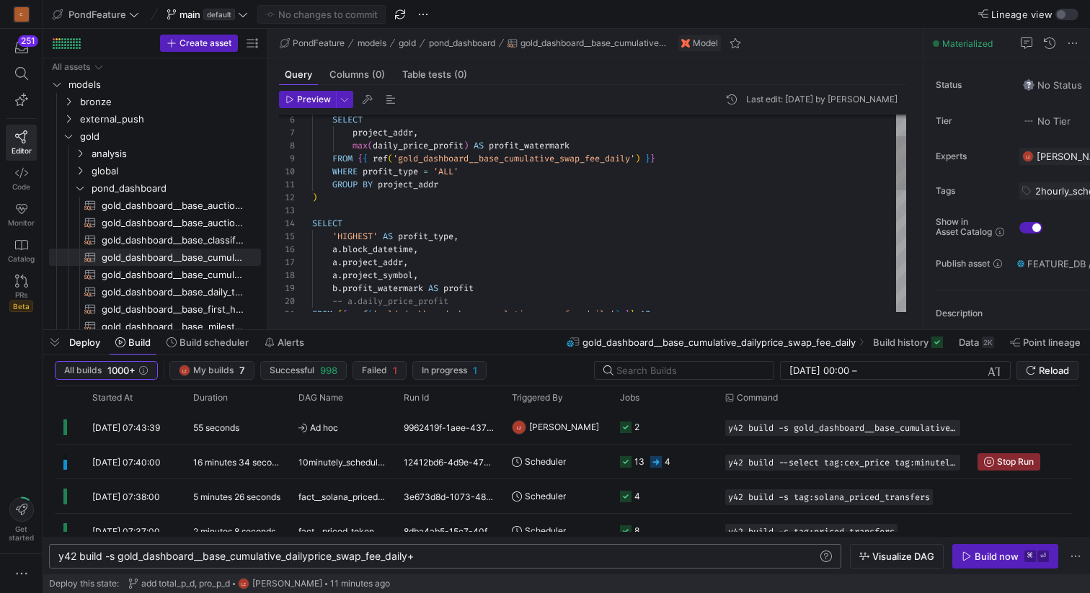
click at [426, 146] on div "SELECT 'HIGHEST' AS profit_type , GROUP BY project_addr ) FROM { { ref ( 'gold_…" at bounding box center [609, 393] width 594 height 712
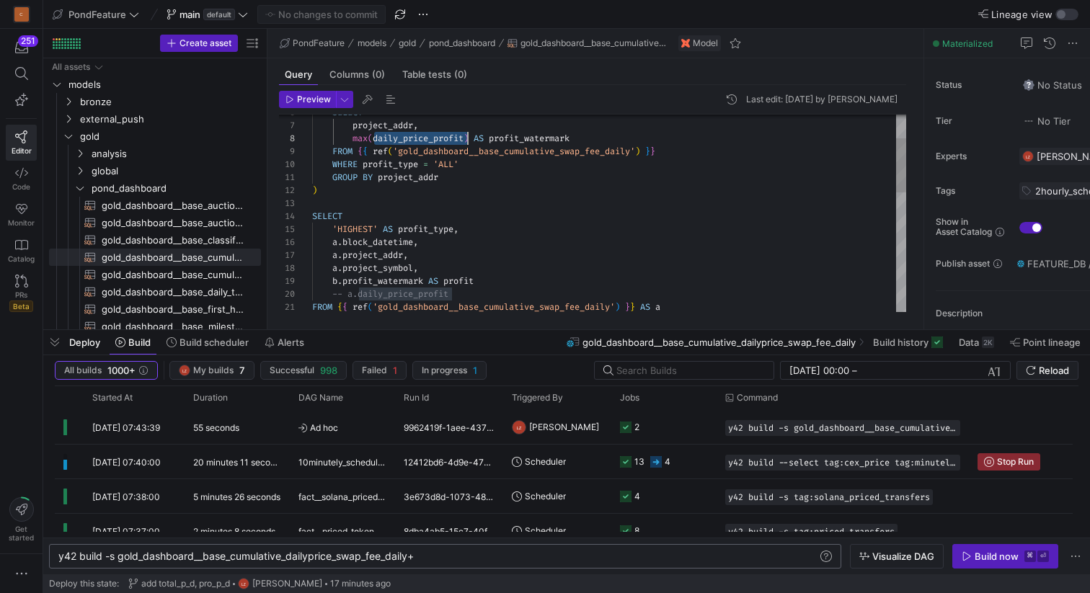
click at [398, 280] on div "SELECT 'HIGHEST' AS profit_type , ) a . block_datetime , a . project_addr , a .…" at bounding box center [609, 386] width 594 height 712
click at [453, 133] on div "SELECT 'HIGHEST' AS profit_type , ) a . block_datetime , a . project_addr , a .…" at bounding box center [609, 386] width 594 height 712
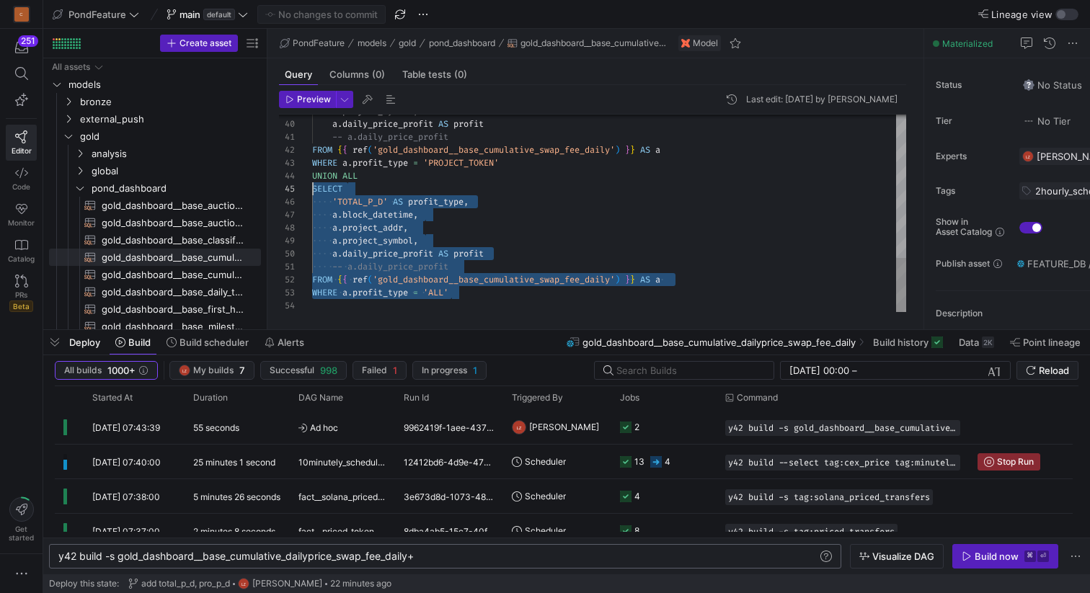
scroll to position [52, 0]
drag, startPoint x: 488, startPoint y: 293, endPoint x: 306, endPoint y: 187, distance: 211.0
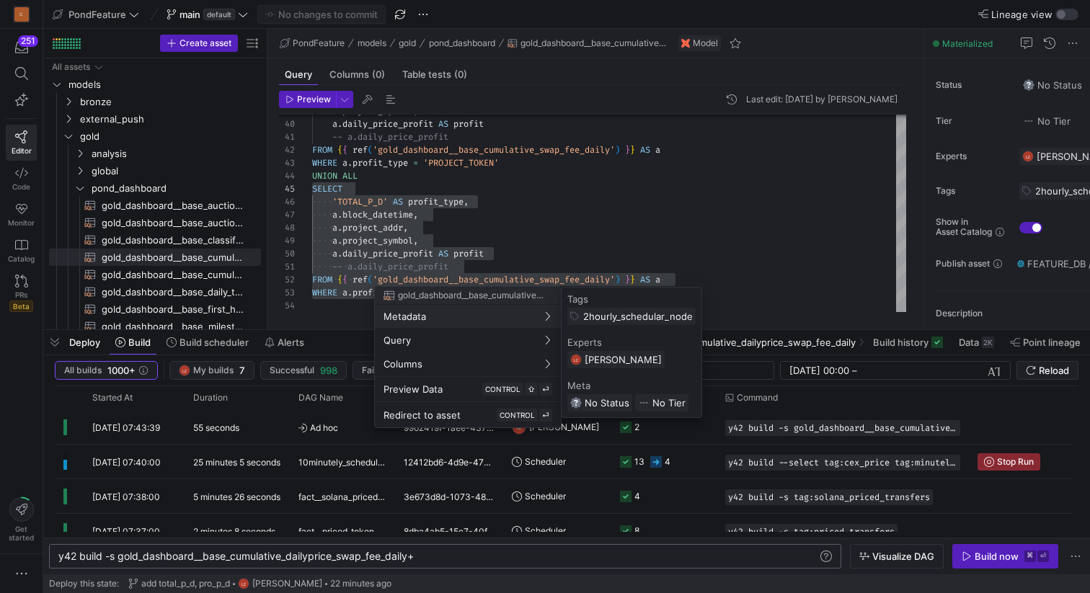
click at [544, 221] on div at bounding box center [545, 296] width 1090 height 593
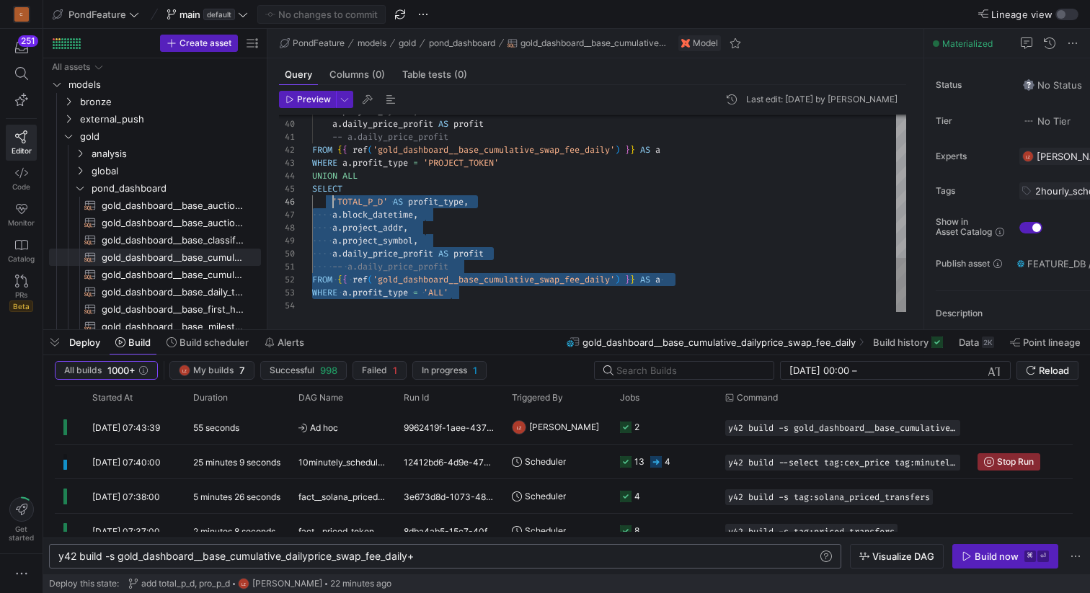
scroll to position [39, 0]
drag, startPoint x: 466, startPoint y: 298, endPoint x: 305, endPoint y: 174, distance: 202.6
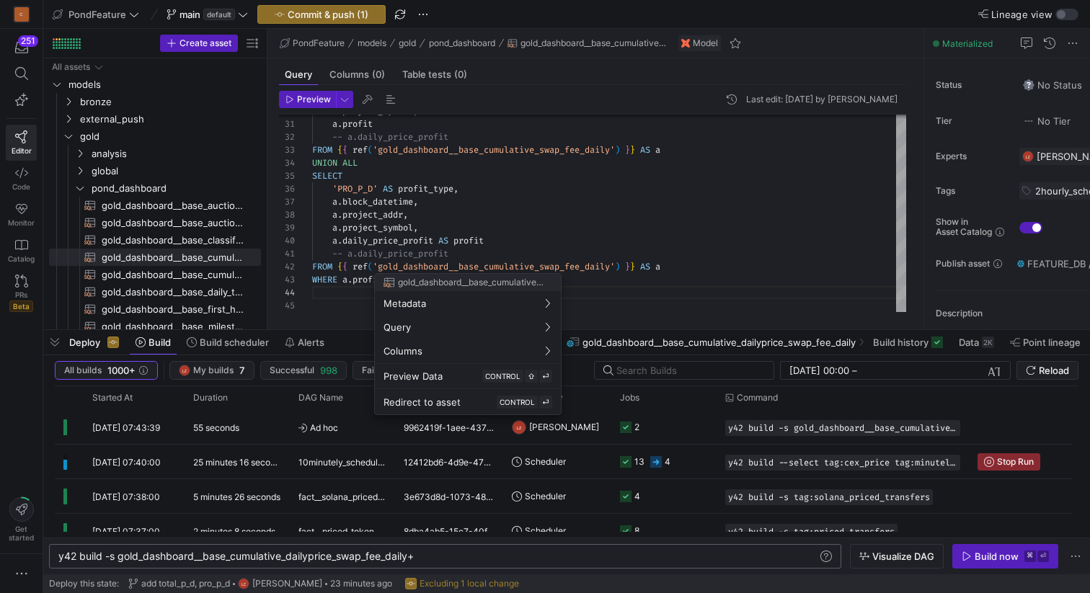
click at [526, 234] on div at bounding box center [545, 296] width 1090 height 593
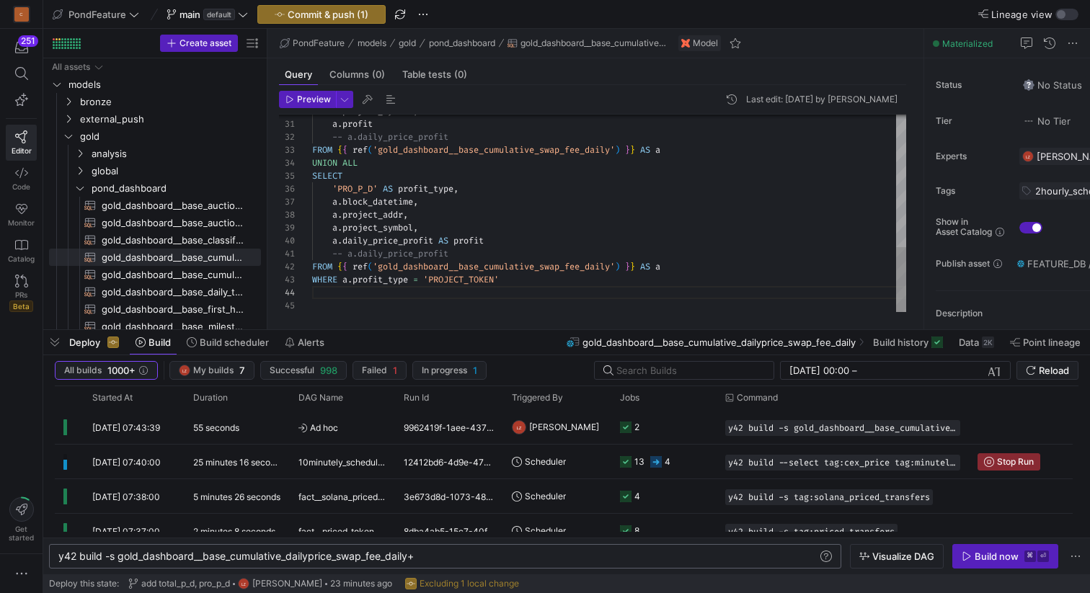
type textarea "a.profit -- a.daily_price_profit FROM {{ ref('gold_dashboard__base_cumulative_s…"
click at [495, 232] on div "a . project_symbol , a . daily_price_profit AS profit -- a.daily_price_profit F…" at bounding box center [609, 15] width 594 height 596
click at [504, 240] on div "a . project_symbol , a . daily_price_profit AS profit -- a.daily_price_profit F…" at bounding box center [609, 15] width 594 height 596
click at [330, 9] on span "Commit & push (1)" at bounding box center [328, 15] width 81 height 12
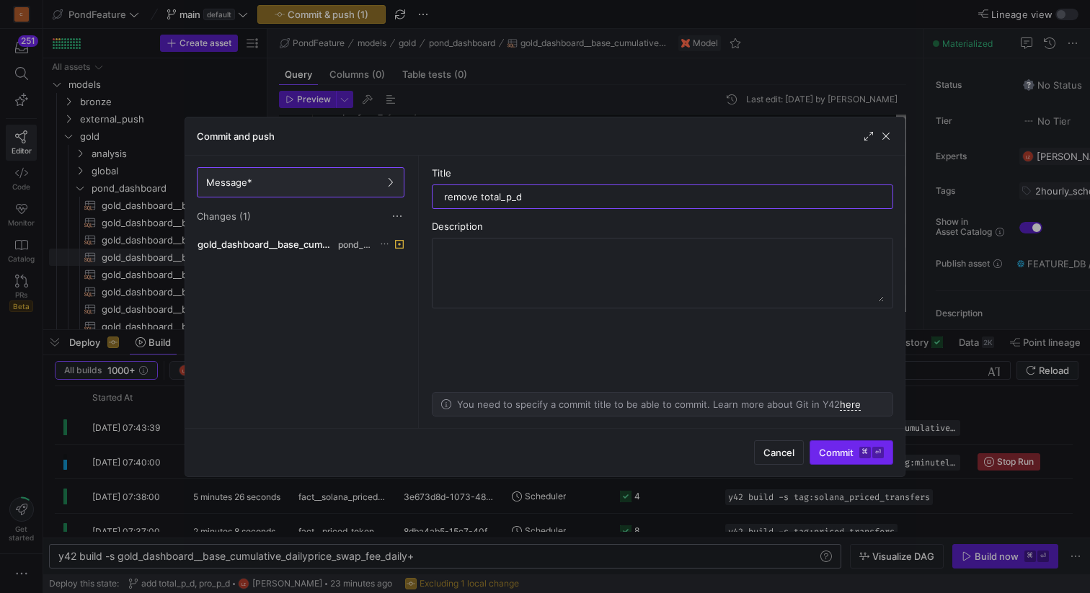
type input "remove total_p_d"
click at [838, 453] on span "Commit ⌘ ⏎" at bounding box center [851, 453] width 65 height 12
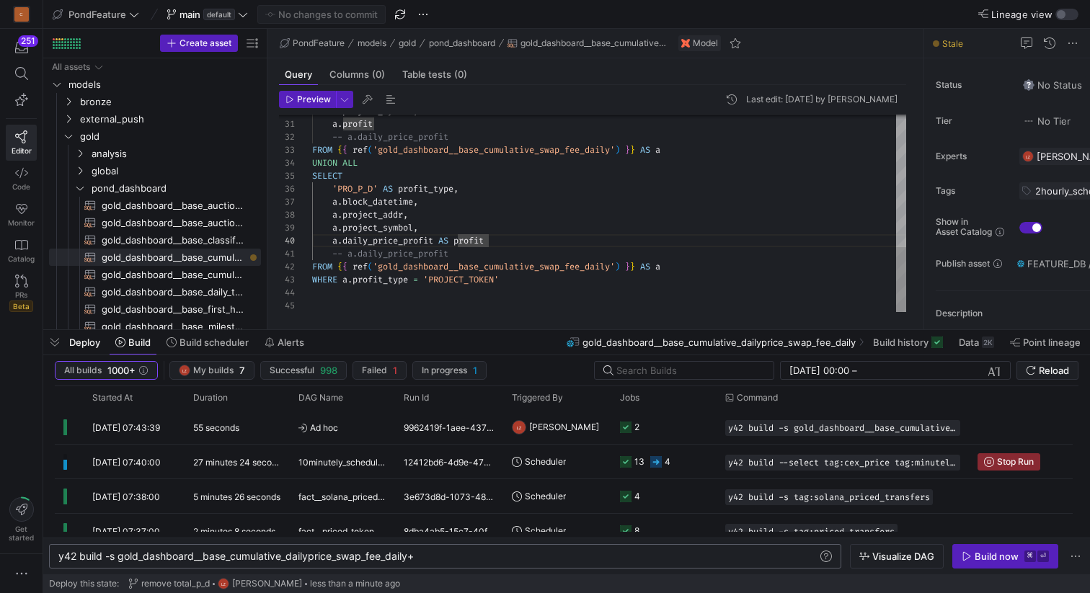
scroll to position [52, 0]
click at [353, 300] on div "a . project_symbol , a . profit -- a.daily_price_profit FROM { { ref ( 'gold_da…" at bounding box center [609, 15] width 594 height 596
click at [441, 556] on div "y42 build -s gold_dashboard__base_cumulative_daily price_swap_fee_daily+" at bounding box center [437, 557] width 759 height 12
click at [1004, 557] on div "Build now" at bounding box center [997, 557] width 44 height 12
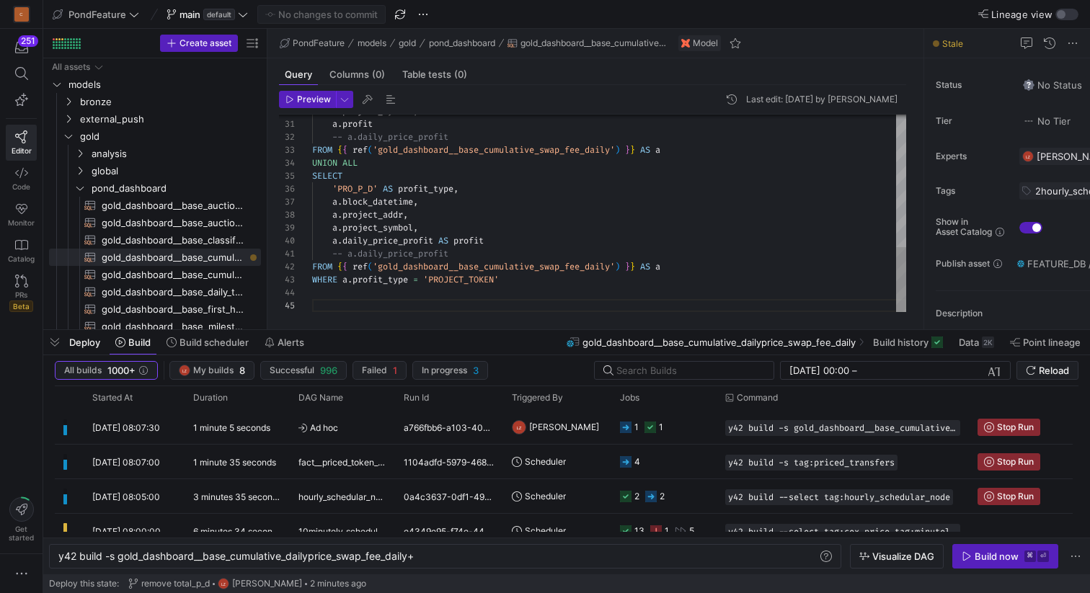
click at [355, 188] on div "a . project_symbol , a . profit -- a.daily_price_profit FROM { { ref ( 'gold_da…" at bounding box center [609, 15] width 594 height 596
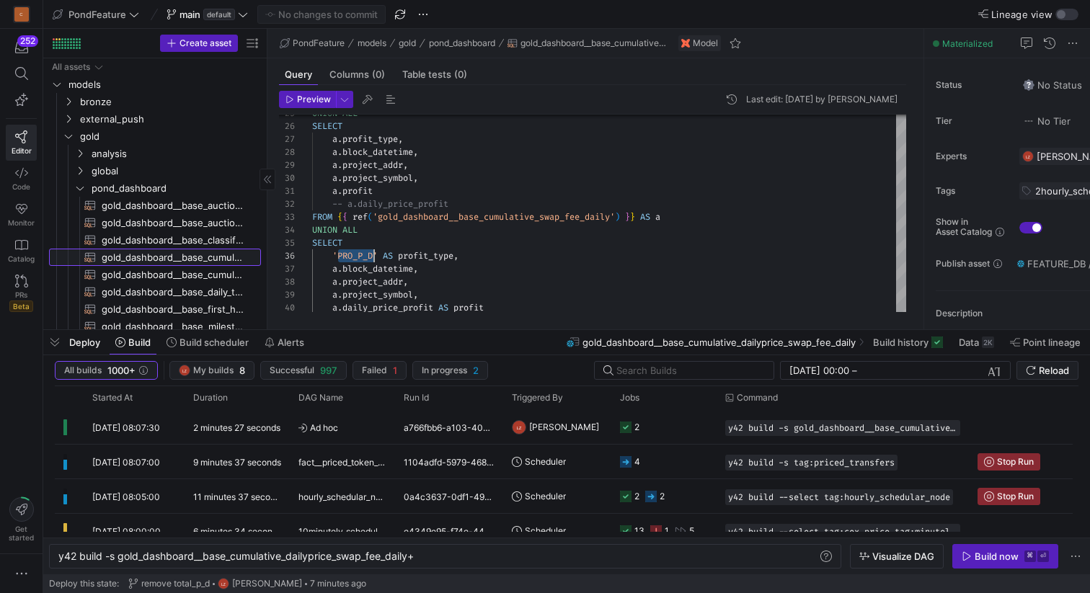
click at [195, 260] on span "gold_dashboard__base_cumulative_dailyprice_swap_fee_daily​​​​​​​​​​" at bounding box center [173, 257] width 143 height 17
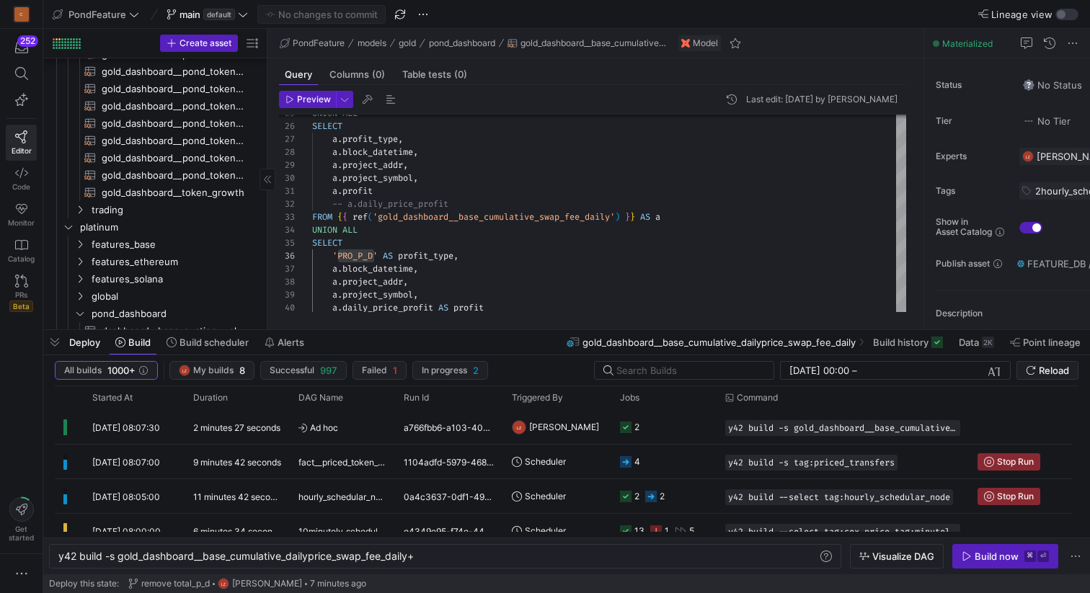
scroll to position [598, 0]
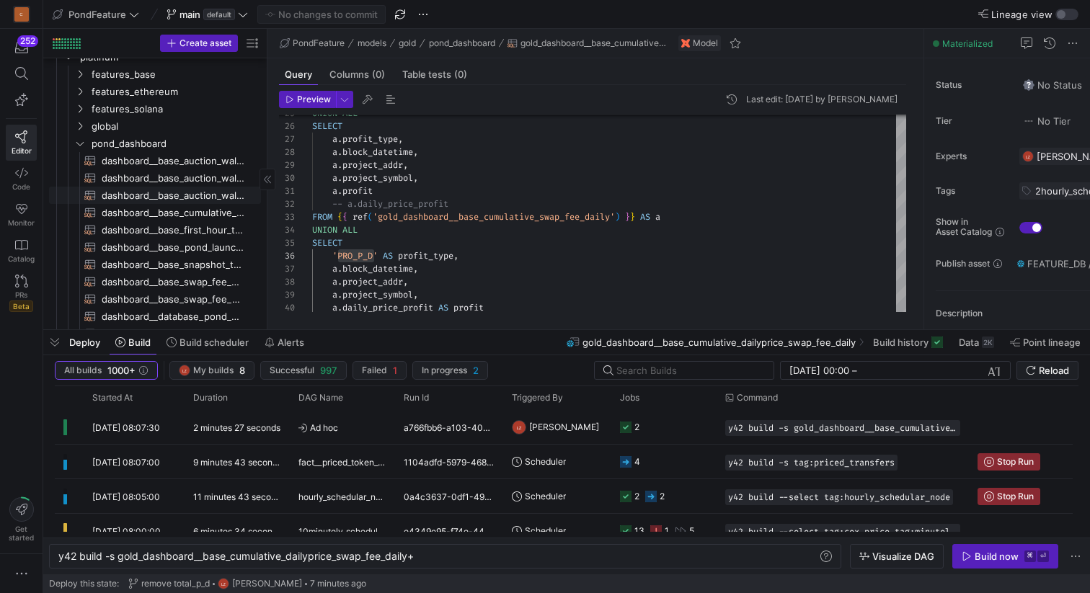
click at [206, 197] on span "dashboard__base_auction_wallets_per_token​​​​​​​​​​" at bounding box center [173, 195] width 143 height 17
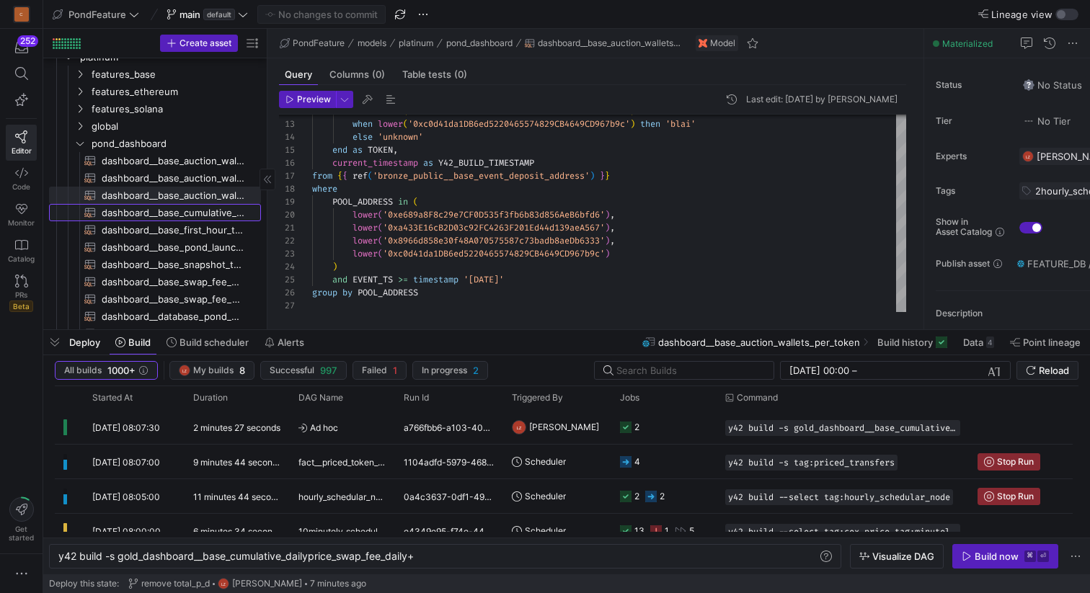
click at [205, 210] on span "dashboard__base_cumulative_swap_fee_daily​​​​​​​​​​" at bounding box center [173, 213] width 143 height 17
type textarea "{{ config( materialized='view' ) }} SELECT profit_type, block_datetime, project…"
